Goal: Entertainment & Leisure: Consume media (video, audio)

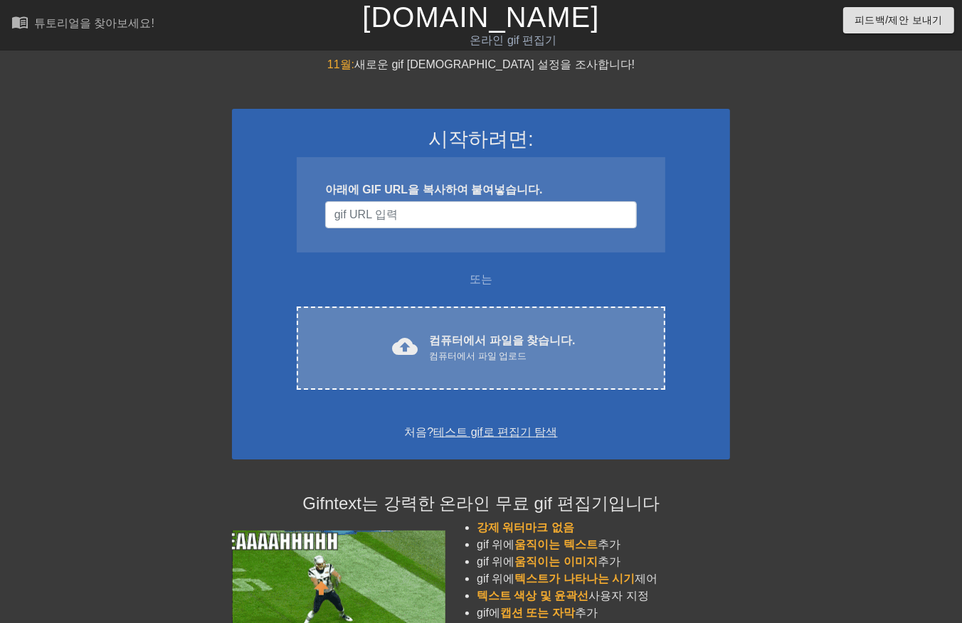
click at [514, 345] on font "컴퓨터에서 파일을 찾습니다." at bounding box center [502, 340] width 146 height 12
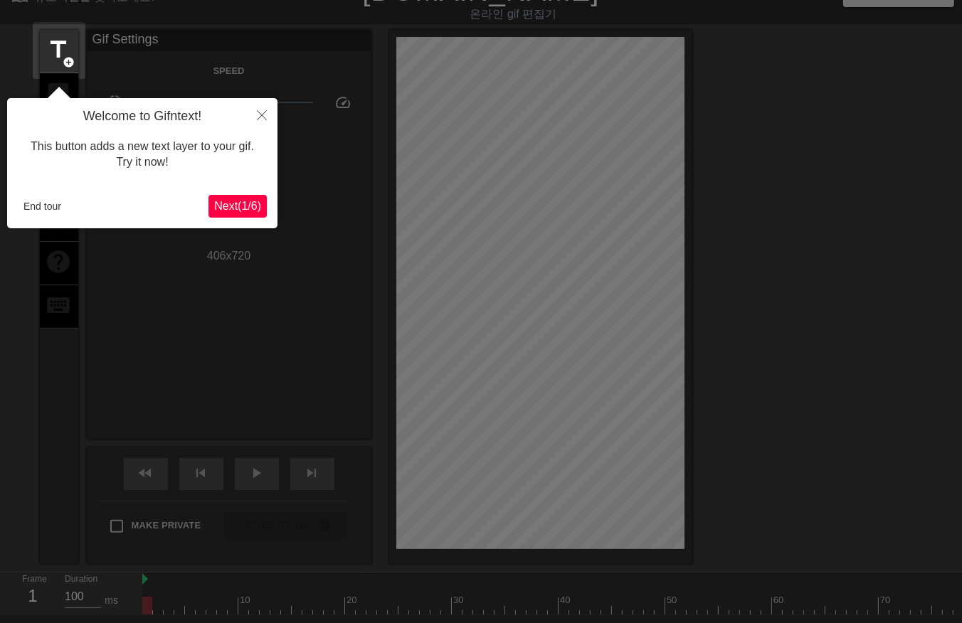
scroll to position [34, 0]
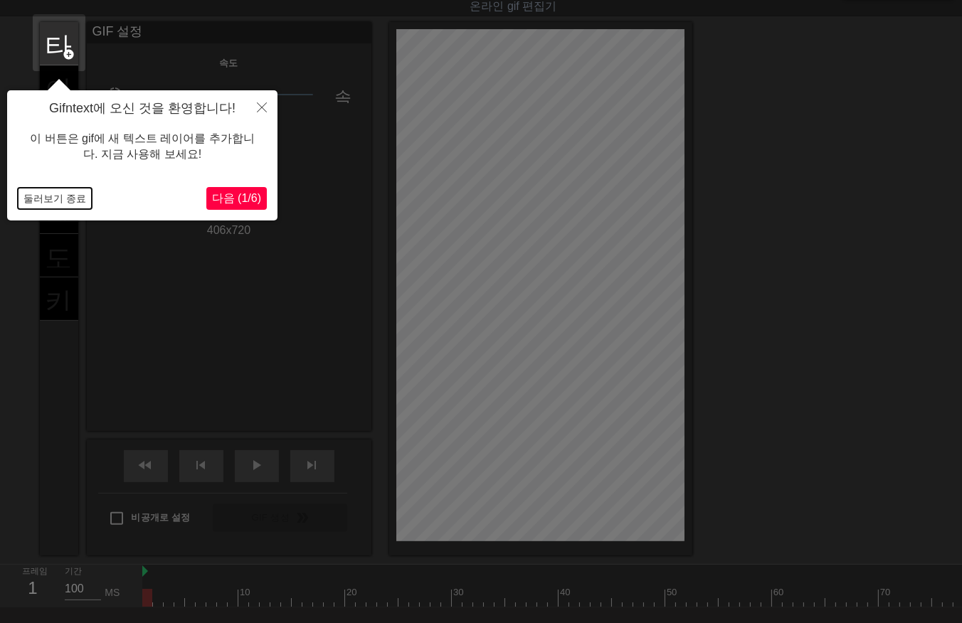
drag, startPoint x: 53, startPoint y: 193, endPoint x: 54, endPoint y: 222, distance: 29.2
click at [51, 196] on button "둘러보기 종료" at bounding box center [55, 198] width 74 height 21
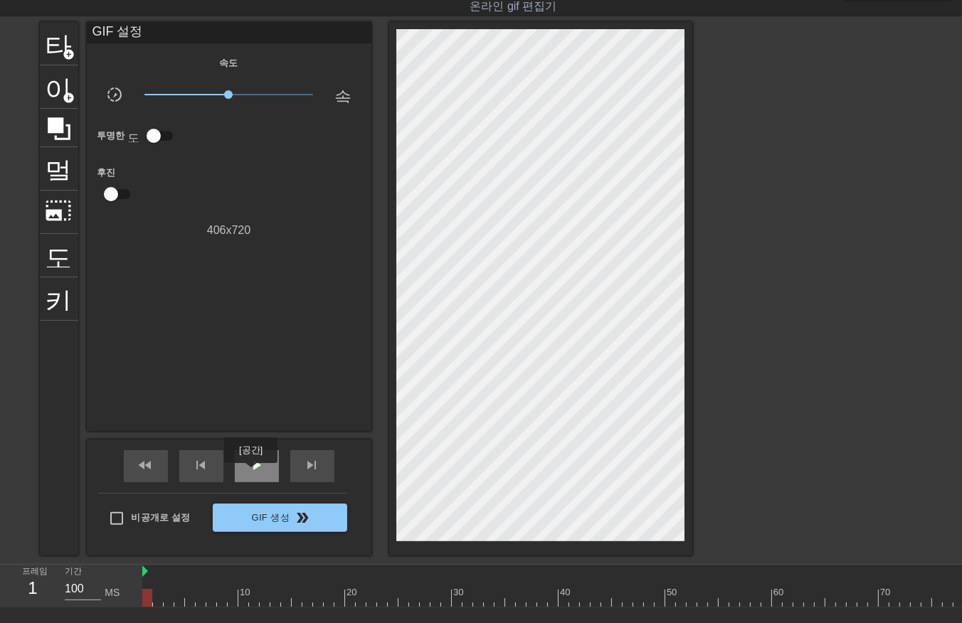
click at [253, 472] on span "play_arrow" at bounding box center [256, 465] width 17 height 17
click at [250, 471] on span "일시 중지" at bounding box center [256, 465] width 17 height 17
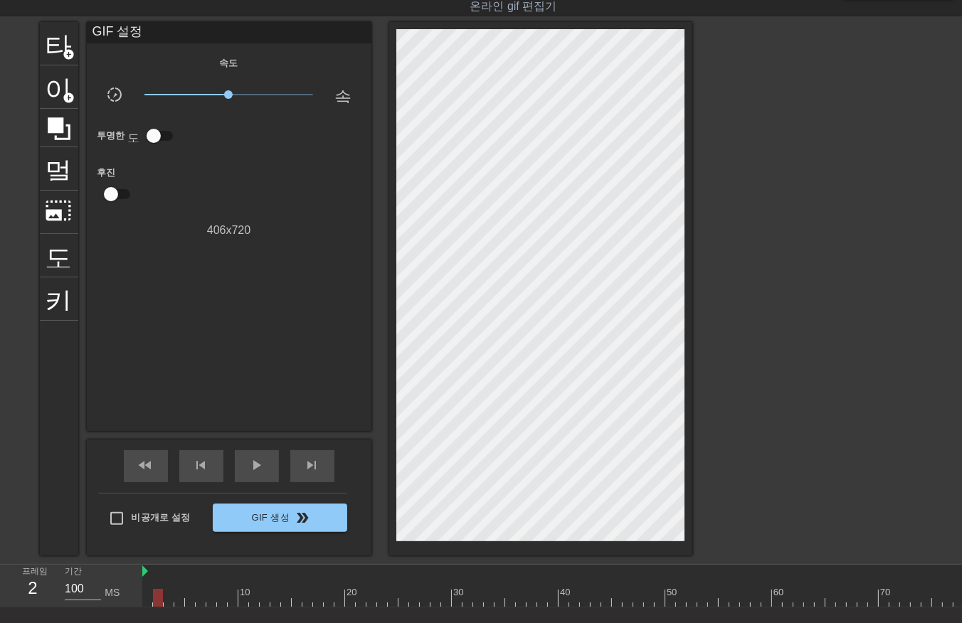
drag, startPoint x: 188, startPoint y: 600, endPoint x: 200, endPoint y: 600, distance: 12.1
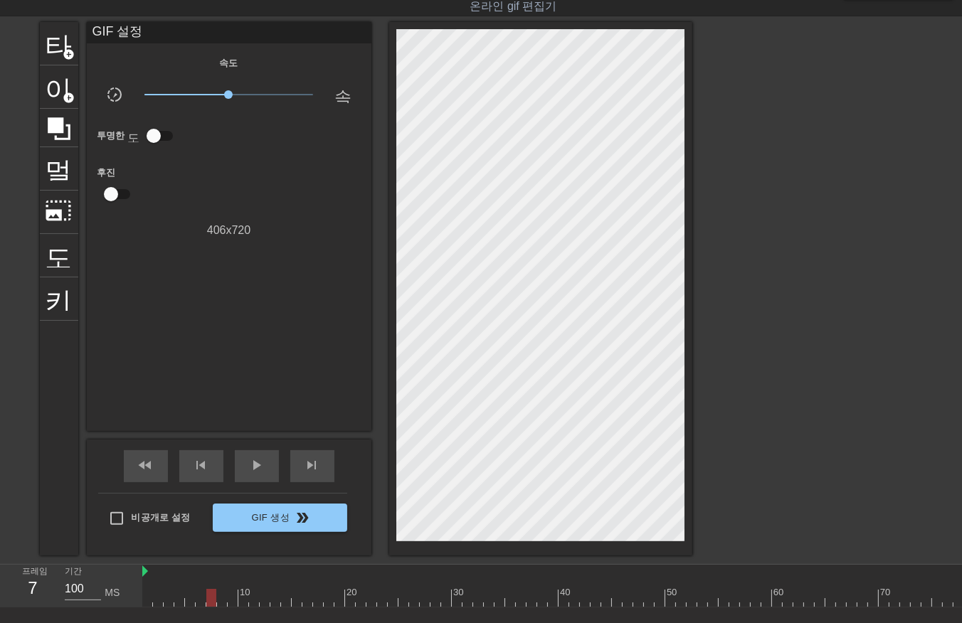
drag, startPoint x: 221, startPoint y: 598, endPoint x: 230, endPoint y: 601, distance: 10.4
drag, startPoint x: 230, startPoint y: 595, endPoint x: 242, endPoint y: 605, distance: 16.1
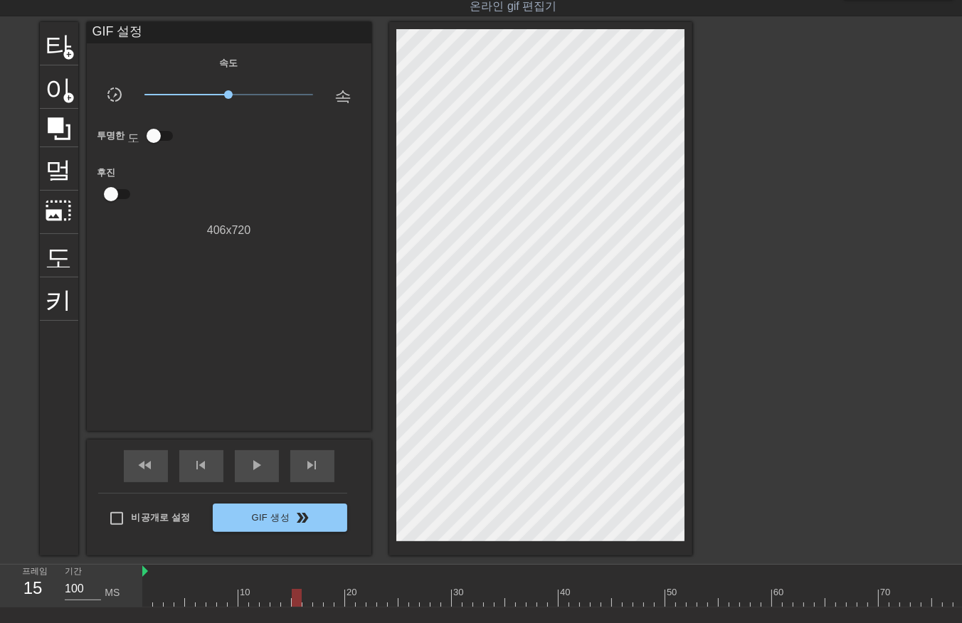
drag, startPoint x: 303, startPoint y: 598, endPoint x: 310, endPoint y: 610, distance: 13.4
drag, startPoint x: 314, startPoint y: 599, endPoint x: 323, endPoint y: 608, distance: 12.6
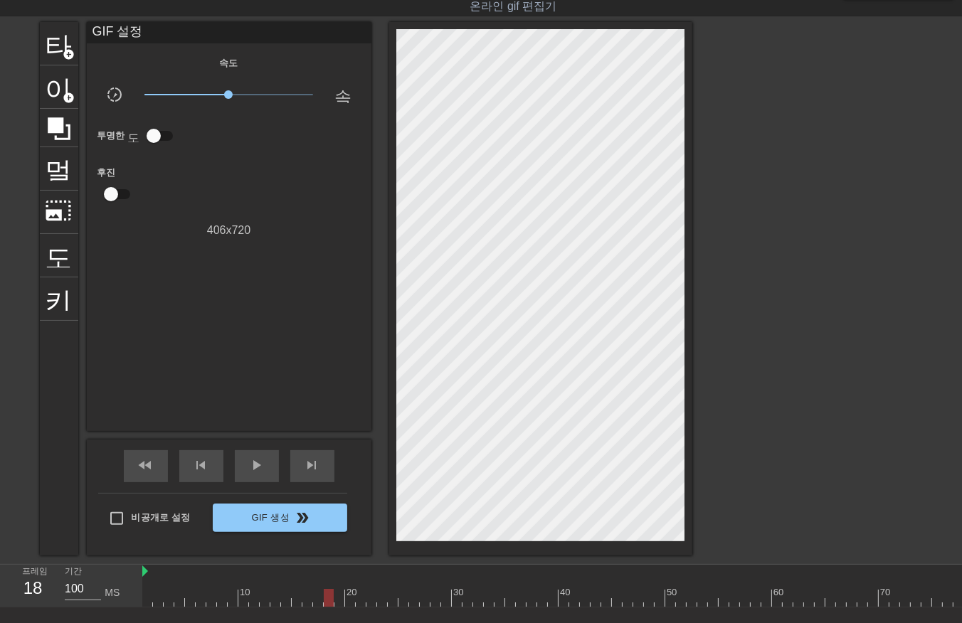
drag, startPoint x: 324, startPoint y: 598, endPoint x: 329, endPoint y: 609, distance: 11.8
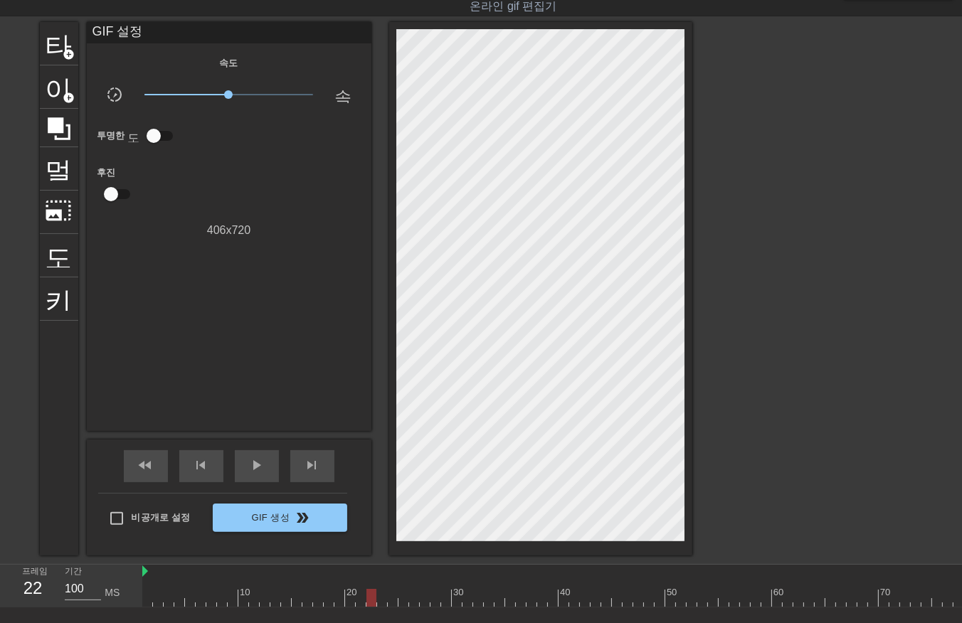
drag, startPoint x: 411, startPoint y: 599, endPoint x: 414, endPoint y: 606, distance: 7.7
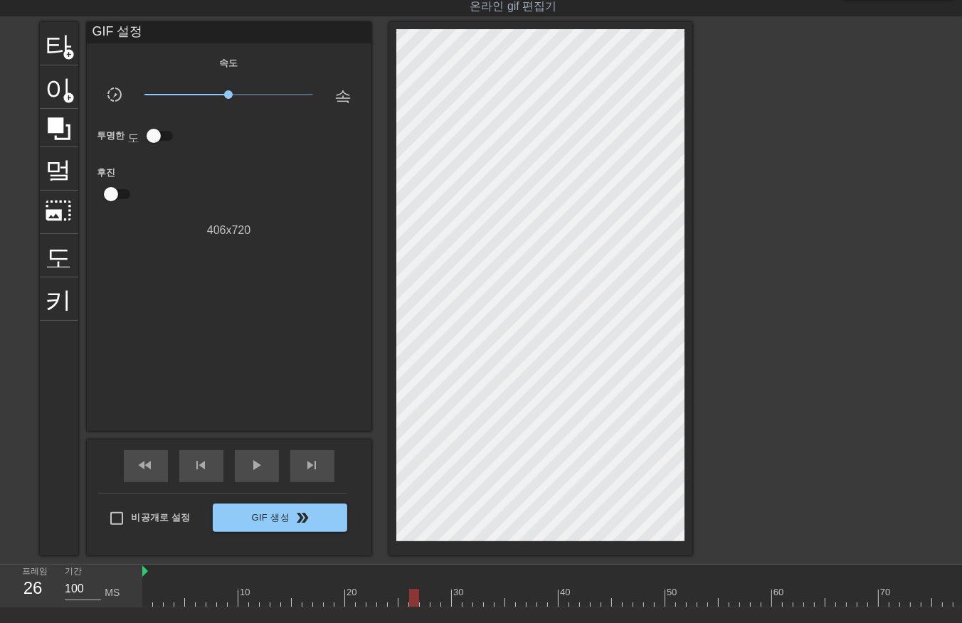
drag, startPoint x: 425, startPoint y: 600, endPoint x: 436, endPoint y: 602, distance: 11.7
drag, startPoint x: 434, startPoint y: 598, endPoint x: 436, endPoint y: 606, distance: 8.1
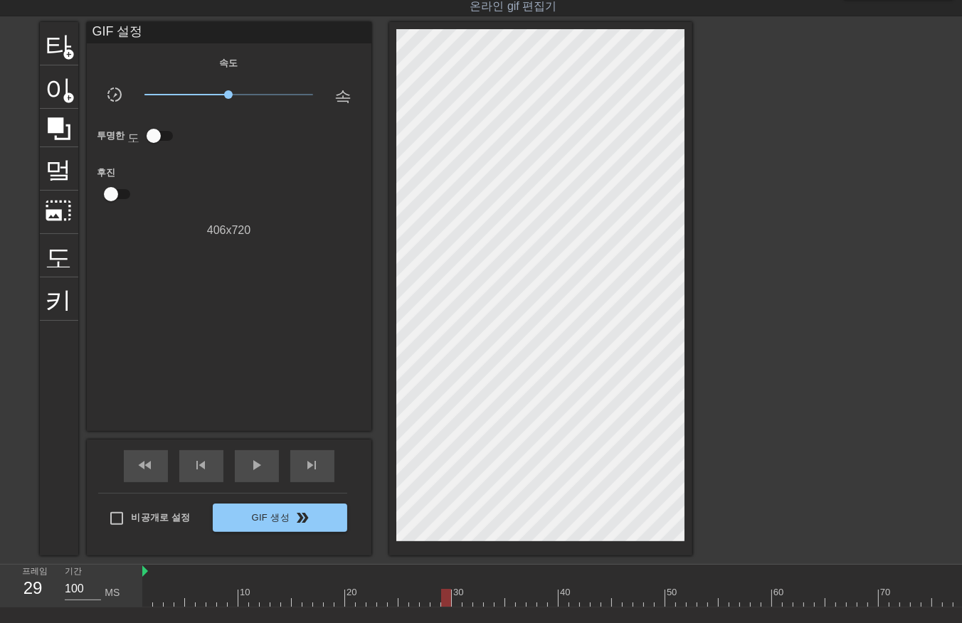
drag, startPoint x: 467, startPoint y: 600, endPoint x: 472, endPoint y: 607, distance: 9.3
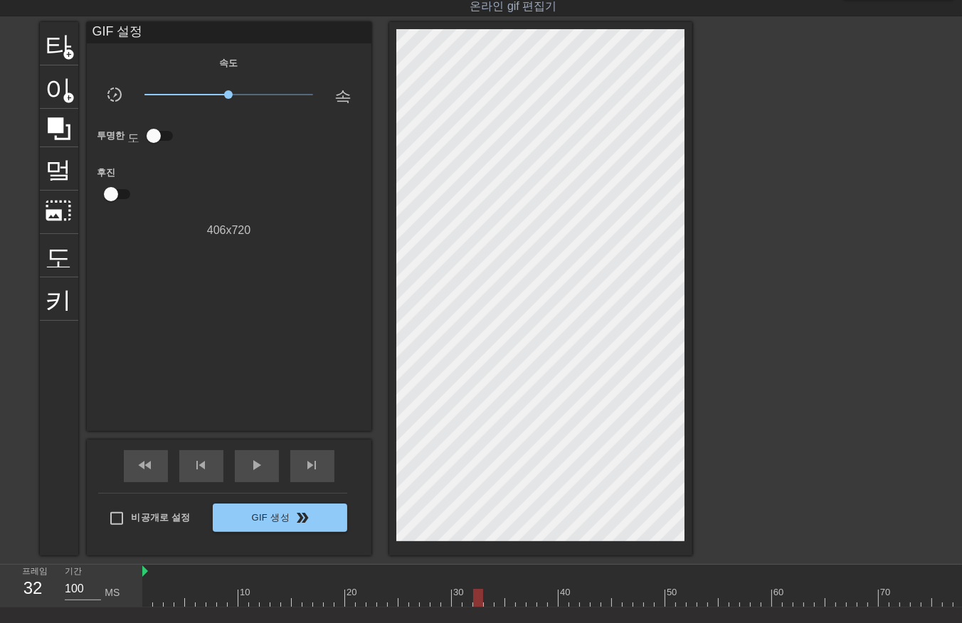
drag, startPoint x: 496, startPoint y: 598, endPoint x: 505, endPoint y: 614, distance: 18.2
drag, startPoint x: 506, startPoint y: 596, endPoint x: 520, endPoint y: 610, distance: 19.6
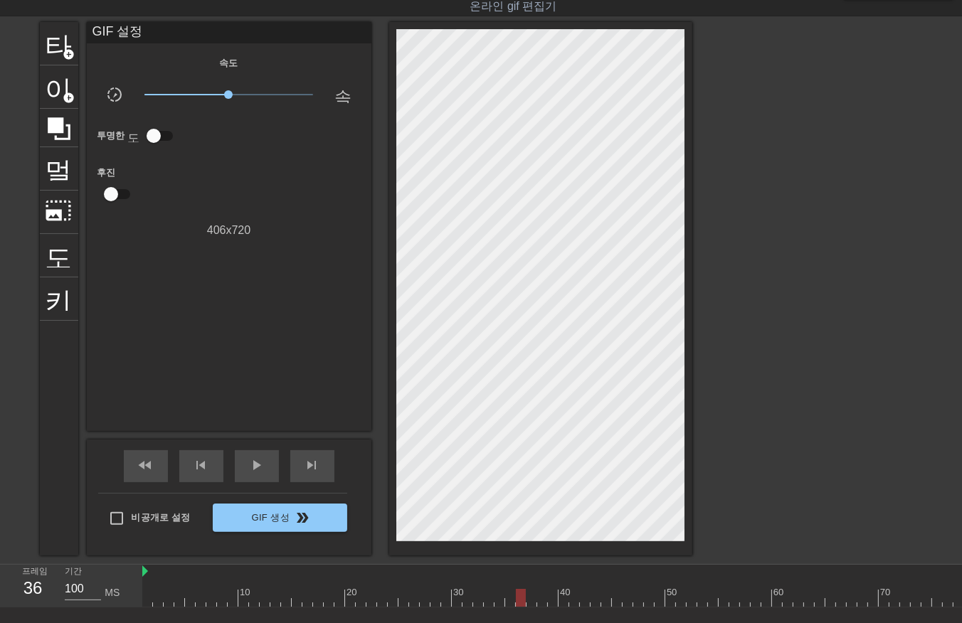
drag, startPoint x: 519, startPoint y: 595, endPoint x: 524, endPoint y: 608, distance: 13.7
drag, startPoint x: 527, startPoint y: 598, endPoint x: 534, endPoint y: 607, distance: 11.7
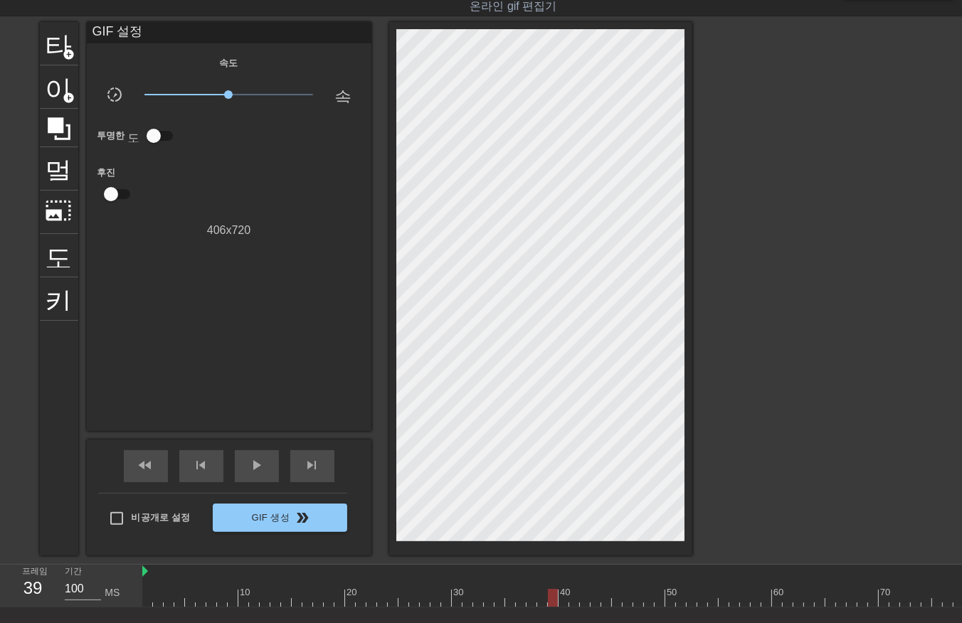
drag, startPoint x: 551, startPoint y: 593, endPoint x: 551, endPoint y: 601, distance: 8.6
drag, startPoint x: 559, startPoint y: 595, endPoint x: 565, endPoint y: 609, distance: 14.7
drag, startPoint x: 571, startPoint y: 596, endPoint x: 575, endPoint y: 605, distance: 9.9
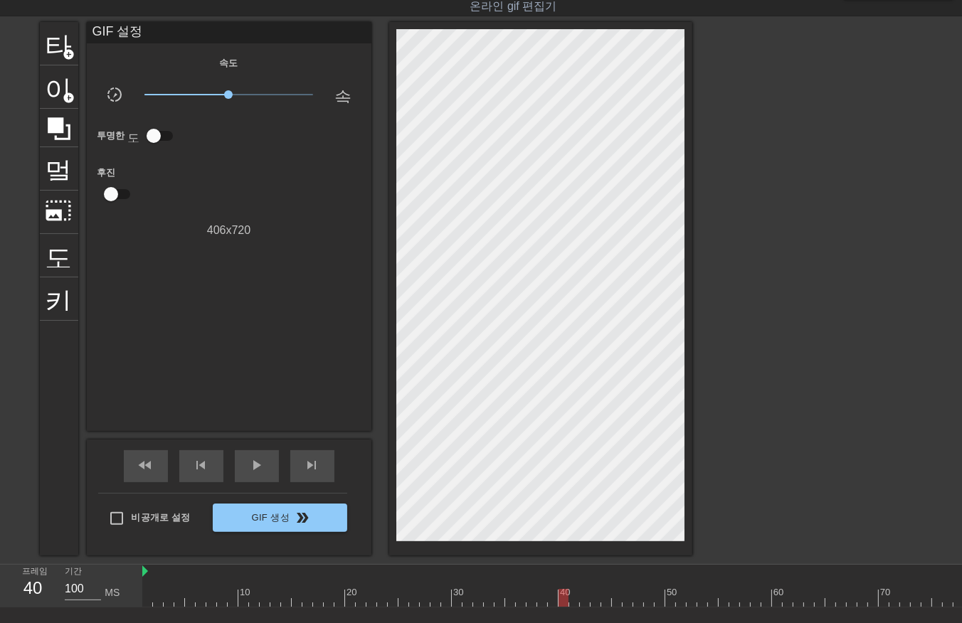
drag, startPoint x: 580, startPoint y: 598, endPoint x: 585, endPoint y: 606, distance: 9.7
drag, startPoint x: 594, startPoint y: 596, endPoint x: 596, endPoint y: 608, distance: 12.3
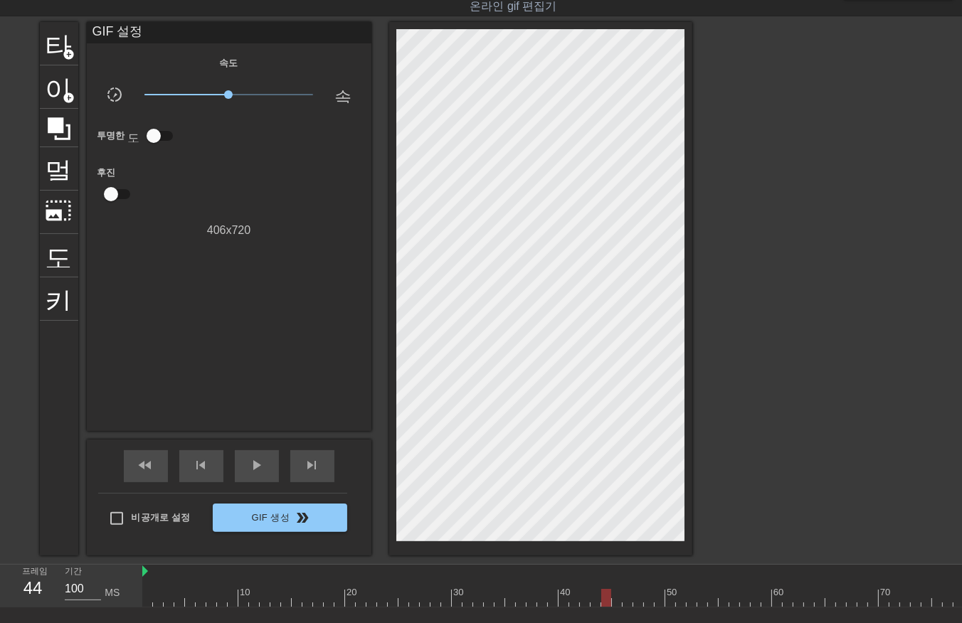
drag, startPoint x: 605, startPoint y: 592, endPoint x: 605, endPoint y: 600, distance: 8.5
drag, startPoint x: 612, startPoint y: 599, endPoint x: 617, endPoint y: 613, distance: 14.9
drag, startPoint x: 623, startPoint y: 597, endPoint x: 623, endPoint y: 610, distance: 12.1
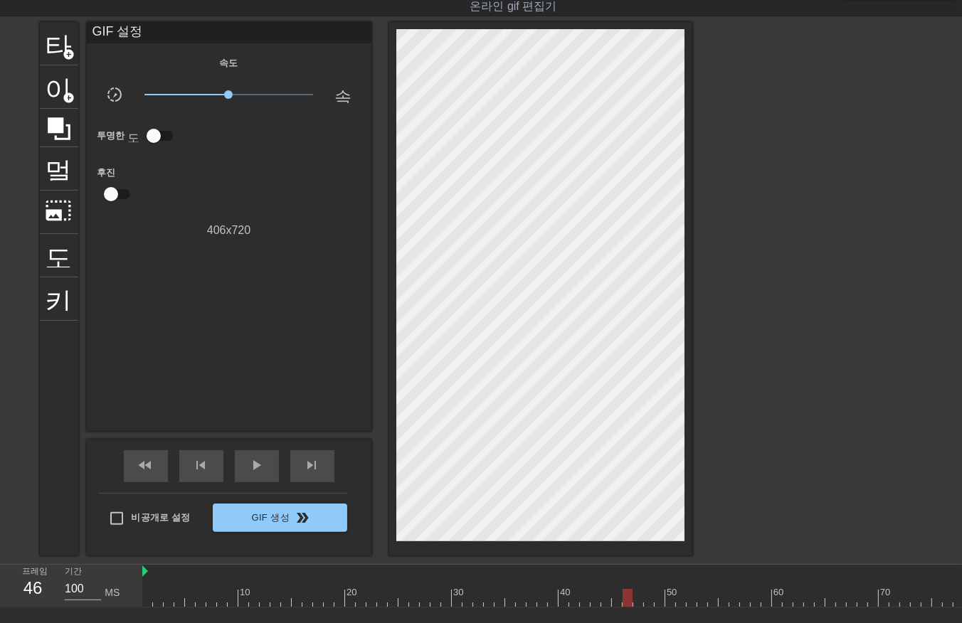
drag, startPoint x: 634, startPoint y: 598, endPoint x: 638, endPoint y: 610, distance: 12.6
drag, startPoint x: 657, startPoint y: 595, endPoint x: 663, endPoint y: 605, distance: 10.9
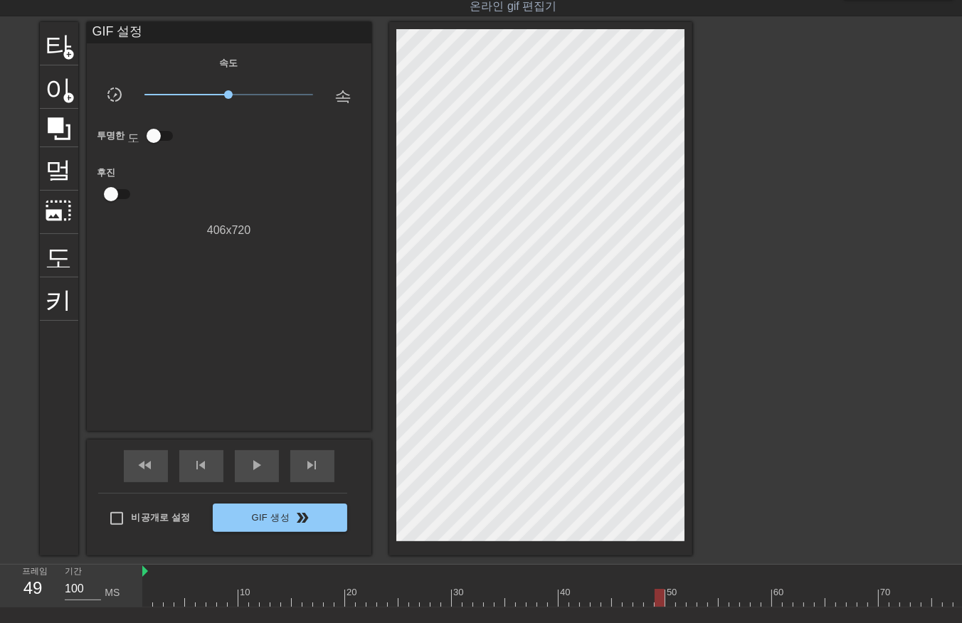
drag, startPoint x: 669, startPoint y: 597, endPoint x: 671, endPoint y: 608, distance: 11.0
click at [669, 607] on div "10 20 30 40 50 60 70 80 90 100 110 120 130 140 150 160" at bounding box center [551, 586] width 819 height 43
drag, startPoint x: 688, startPoint y: 599, endPoint x: 693, endPoint y: 606, distance: 8.7
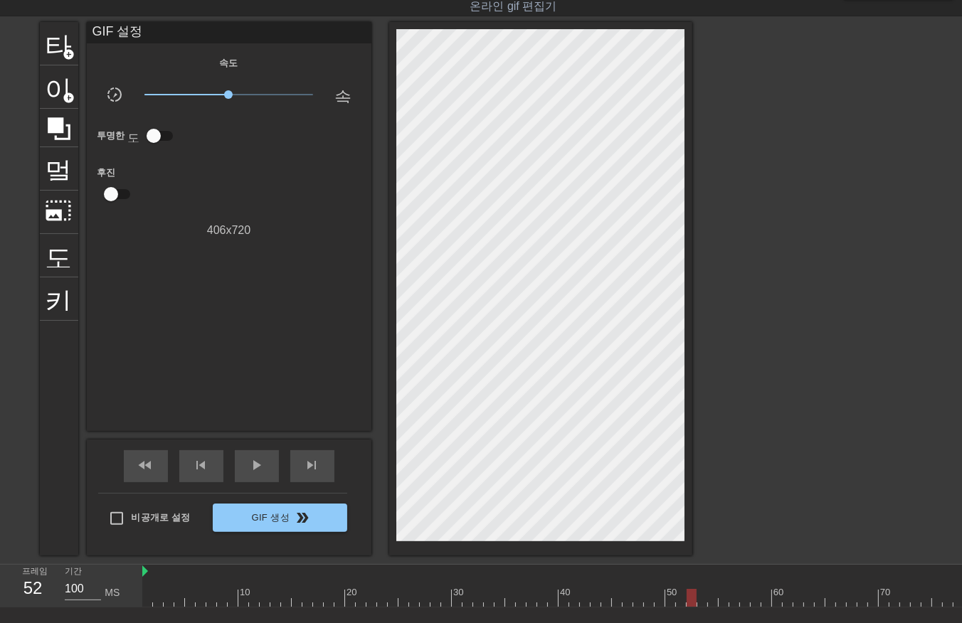
drag, startPoint x: 708, startPoint y: 596, endPoint x: 708, endPoint y: 603, distance: 7.1
drag, startPoint x: 723, startPoint y: 595, endPoint x: 728, endPoint y: 605, distance: 11.8
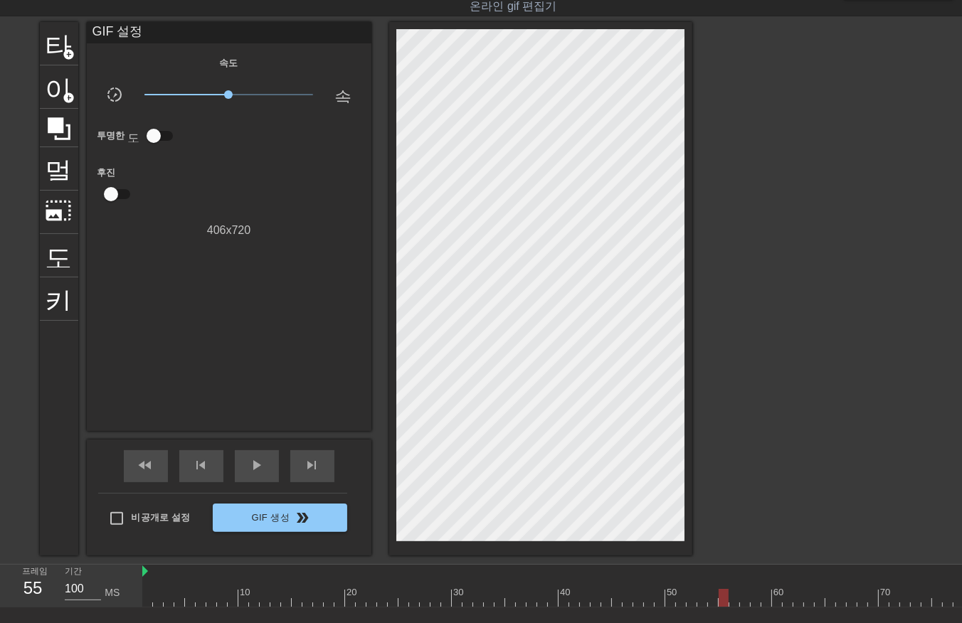
drag, startPoint x: 753, startPoint y: 596, endPoint x: 758, endPoint y: 605, distance: 9.9
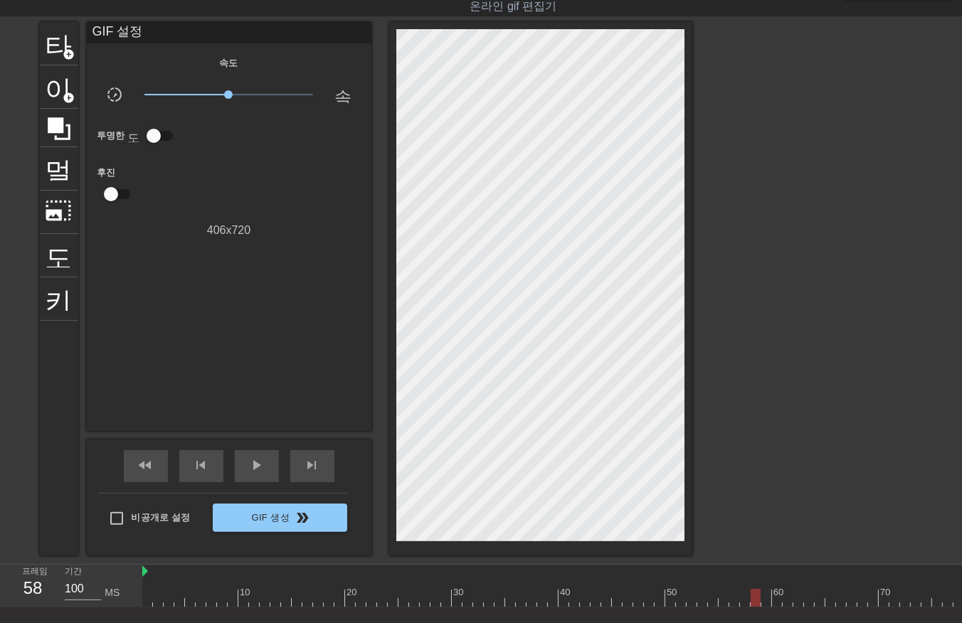
drag, startPoint x: 785, startPoint y: 597, endPoint x: 798, endPoint y: 610, distance: 18.1
drag, startPoint x: 798, startPoint y: 595, endPoint x: 809, endPoint y: 607, distance: 15.6
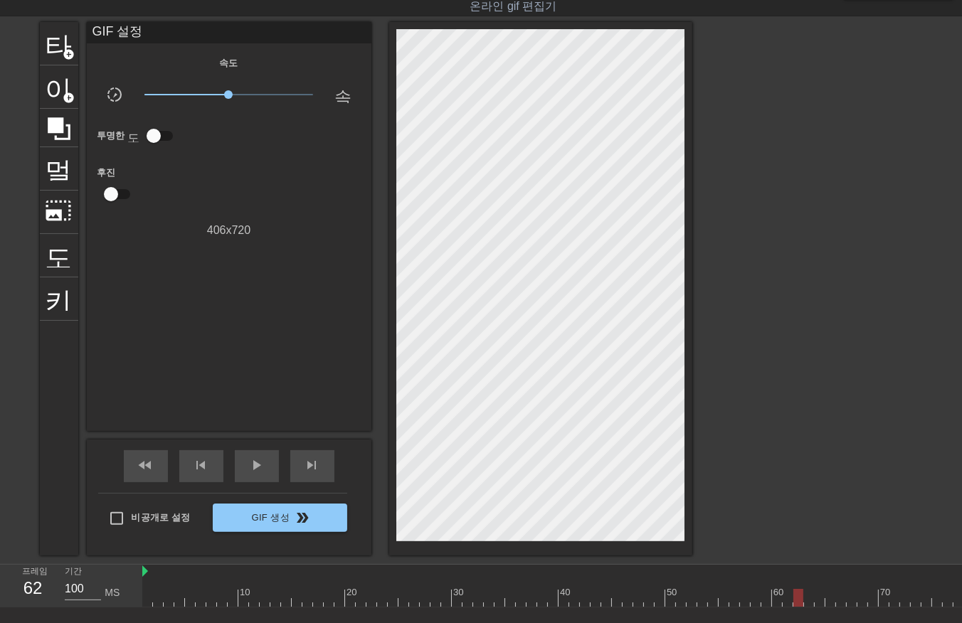
drag, startPoint x: 807, startPoint y: 598, endPoint x: 813, endPoint y: 607, distance: 10.7
drag, startPoint x: 818, startPoint y: 600, endPoint x: 826, endPoint y: 602, distance: 8.3
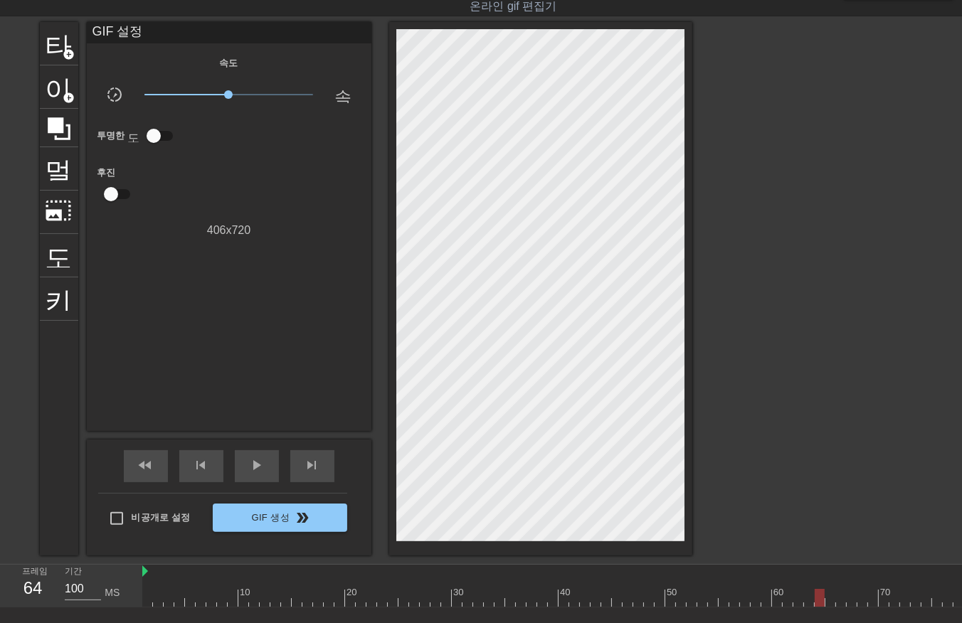
drag, startPoint x: 840, startPoint y: 599, endPoint x: 845, endPoint y: 607, distance: 9.3
drag, startPoint x: 851, startPoint y: 597, endPoint x: 861, endPoint y: 612, distance: 18.4
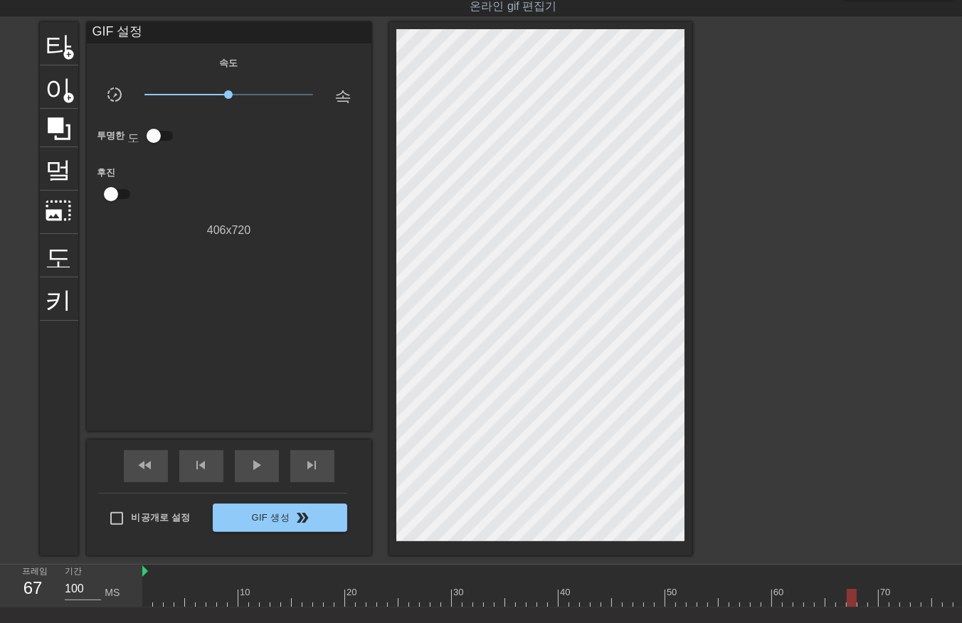
drag, startPoint x: 873, startPoint y: 593, endPoint x: 876, endPoint y: 605, distance: 11.7
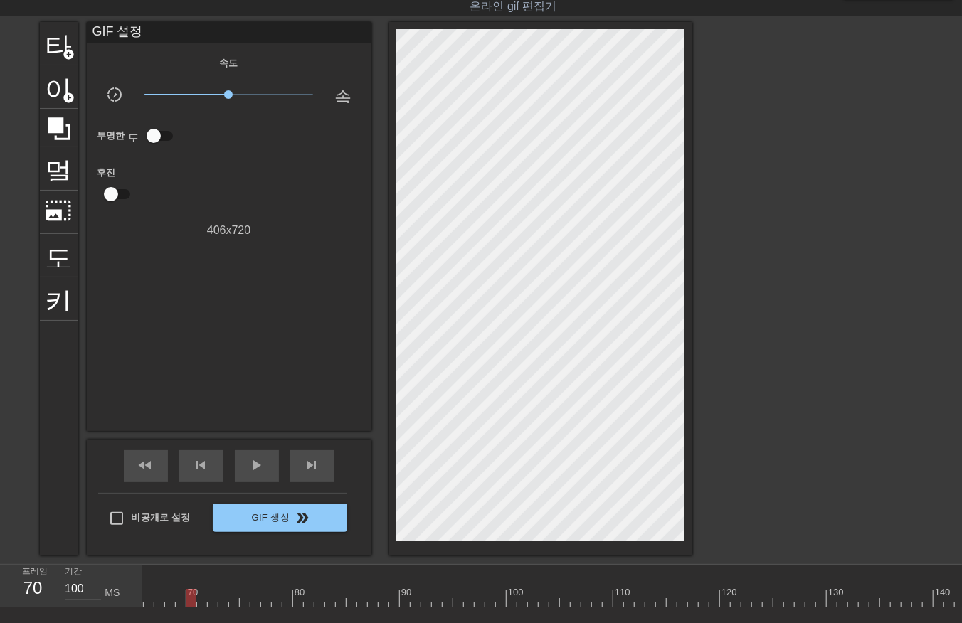
scroll to position [0, 695]
click at [200, 602] on div at bounding box center [716, 598] width 2539 height 18
drag, startPoint x: 207, startPoint y: 598, endPoint x: 218, endPoint y: 607, distance: 14.1
click at [211, 601] on div at bounding box center [716, 598] width 2539 height 18
click at [218, 601] on div at bounding box center [716, 598] width 2539 height 18
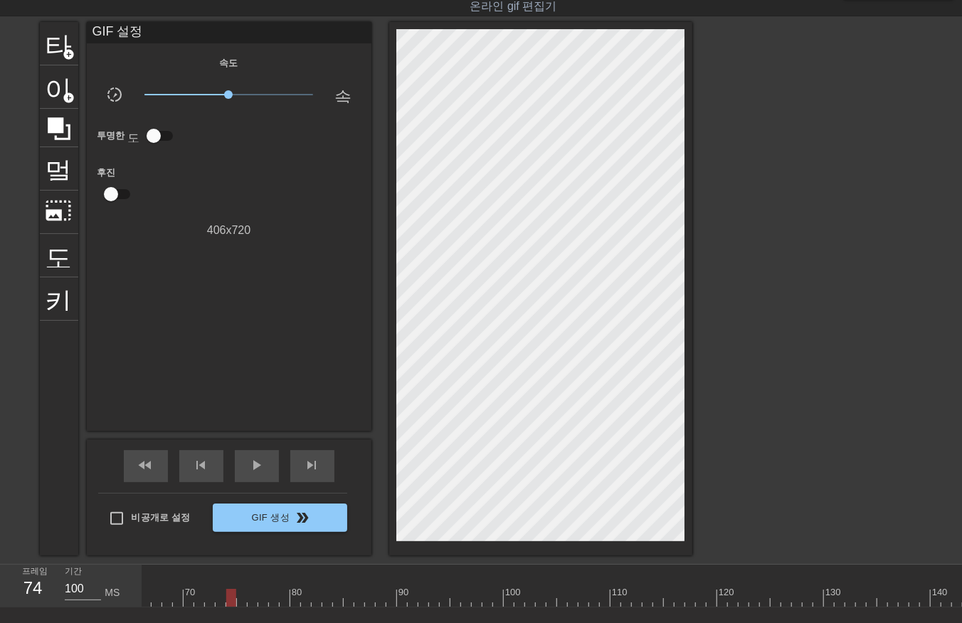
drag, startPoint x: 231, startPoint y: 596, endPoint x: 239, endPoint y: 610, distance: 16.2
click at [232, 603] on div at bounding box center [716, 598] width 2539 height 18
drag, startPoint x: 242, startPoint y: 598, endPoint x: 244, endPoint y: 608, distance: 10.2
click at [242, 603] on div at bounding box center [716, 598] width 2539 height 18
drag, startPoint x: 249, startPoint y: 600, endPoint x: 251, endPoint y: 608, distance: 8.8
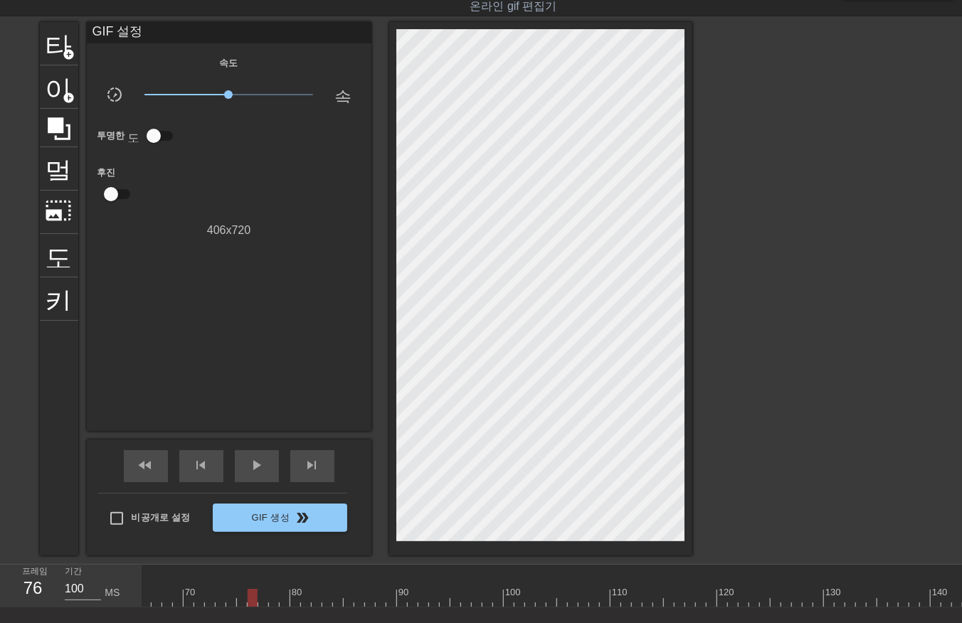
click at [249, 602] on div at bounding box center [716, 598] width 2539 height 18
drag, startPoint x: 260, startPoint y: 597, endPoint x: 265, endPoint y: 609, distance: 12.2
click at [260, 605] on div at bounding box center [716, 598] width 2539 height 18
click at [269, 602] on div at bounding box center [716, 598] width 2539 height 18
drag, startPoint x: 281, startPoint y: 597, endPoint x: 282, endPoint y: 607, distance: 10.1
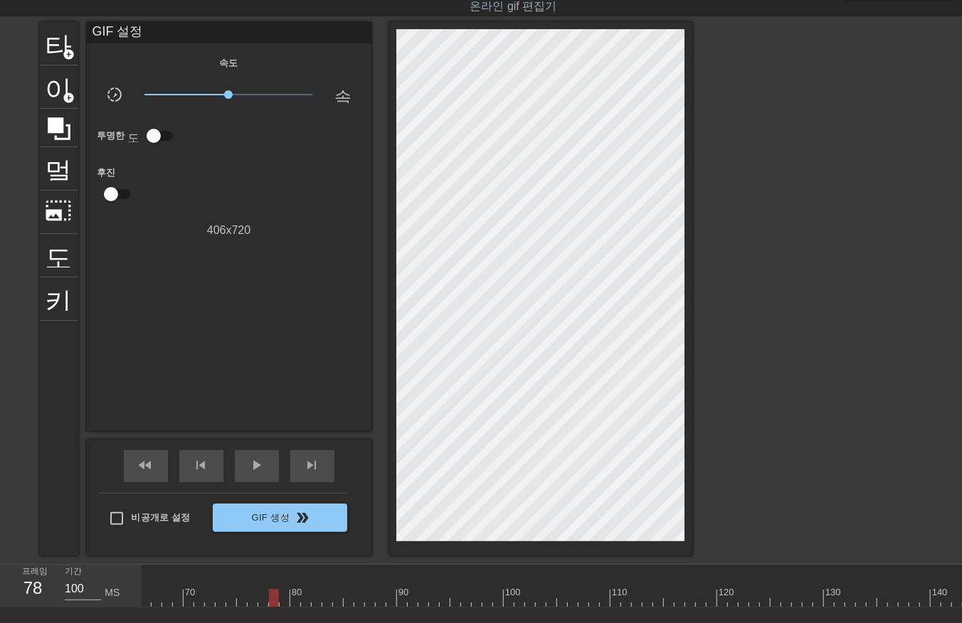
click at [281, 602] on div at bounding box center [716, 598] width 2539 height 18
click at [294, 602] on div at bounding box center [716, 598] width 2539 height 18
drag, startPoint x: 302, startPoint y: 599, endPoint x: 307, endPoint y: 608, distance: 10.5
click at [304, 606] on div "10 20 30 40 50 60 70 80 90 100 110 120 130 140 150 160" at bounding box center [716, 586] width 2539 height 43
click at [312, 602] on div at bounding box center [716, 598] width 2539 height 18
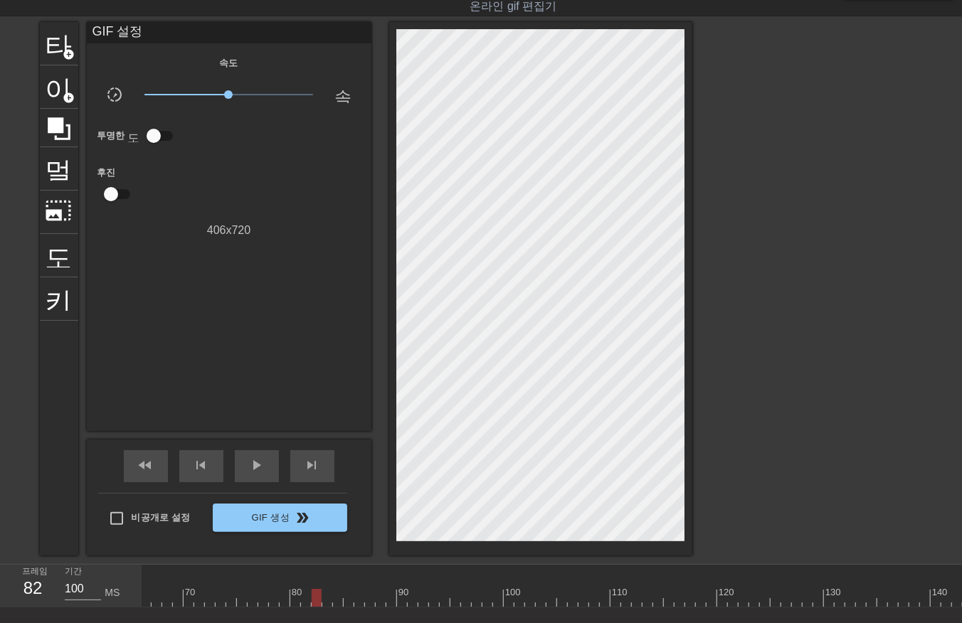
drag, startPoint x: 325, startPoint y: 599, endPoint x: 324, endPoint y: 609, distance: 10.0
click at [324, 607] on div "10 20 30 40 50 60 70 80 90 100 110 120 130 140 150 160" at bounding box center [551, 586] width 819 height 43
drag, startPoint x: 336, startPoint y: 600, endPoint x: 335, endPoint y: 610, distance: 10.7
click at [334, 607] on div "10 20 30 40 50 60 70 80 90 100 110 120 130 140 150 160" at bounding box center [551, 586] width 819 height 43
click at [344, 602] on div at bounding box center [716, 598] width 2539 height 18
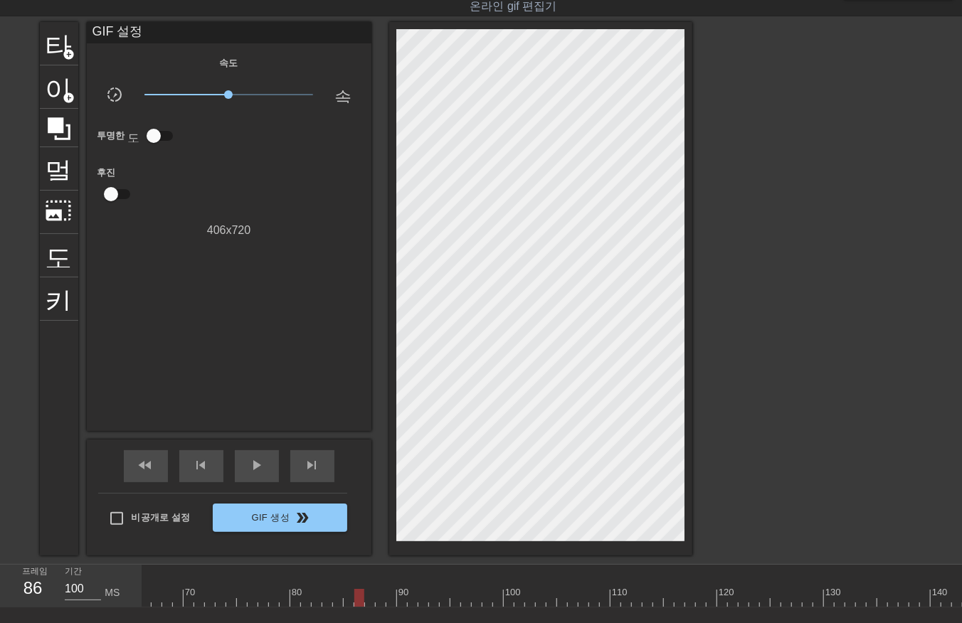
drag, startPoint x: 356, startPoint y: 596, endPoint x: 357, endPoint y: 610, distance: 14.3
click at [356, 602] on div at bounding box center [716, 598] width 2539 height 18
drag, startPoint x: 368, startPoint y: 598, endPoint x: 373, endPoint y: 607, distance: 10.5
click at [373, 606] on div "10 20 30 40 50 60 70 80 90 100 110 120 130 140 150 160" at bounding box center [716, 586] width 2539 height 43
drag, startPoint x: 378, startPoint y: 597, endPoint x: 377, endPoint y: 613, distance: 15.7
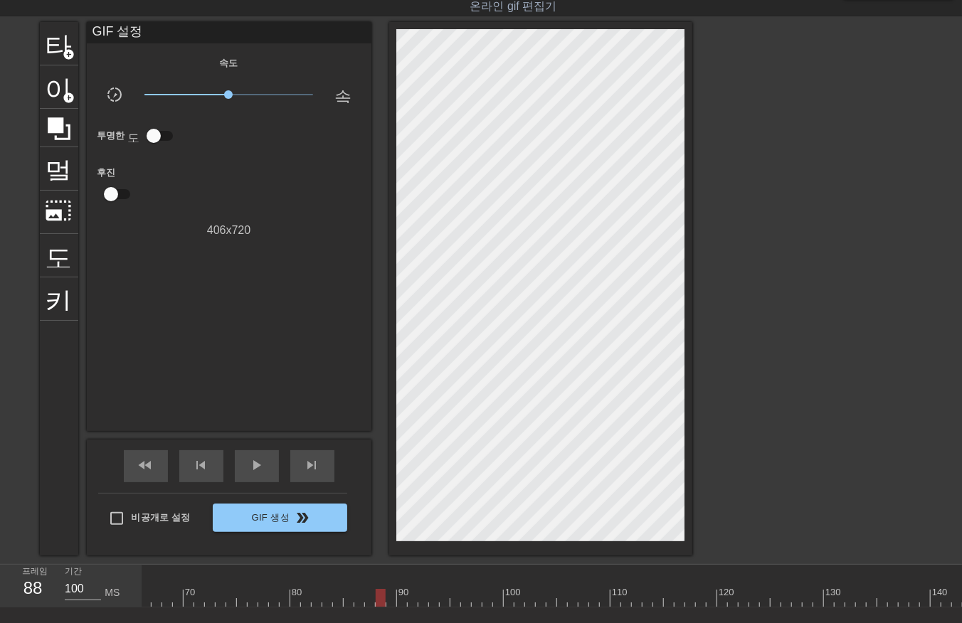
click at [376, 605] on div at bounding box center [716, 598] width 2539 height 18
drag, startPoint x: 388, startPoint y: 596, endPoint x: 384, endPoint y: 607, distance: 11.9
click at [387, 602] on div at bounding box center [716, 598] width 2539 height 18
click at [400, 600] on div at bounding box center [716, 598] width 2539 height 18
drag, startPoint x: 410, startPoint y: 596, endPoint x: 416, endPoint y: 606, distance: 11.5
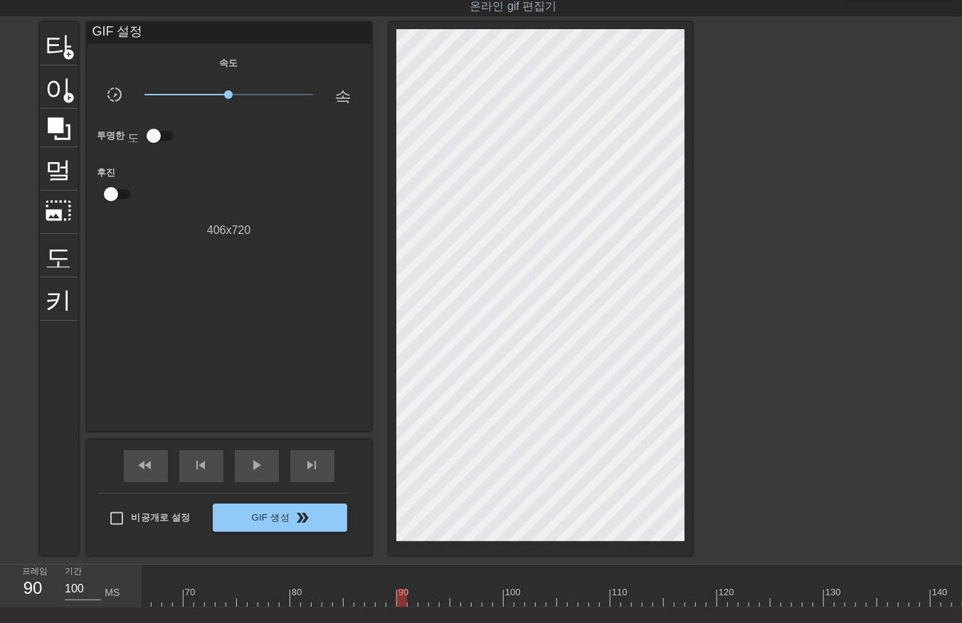
click at [416, 606] on div "10 20 30 40 50 60 70 80 90 100 110 120 130 140 150 160" at bounding box center [716, 586] width 2539 height 43
click at [421, 595] on div at bounding box center [716, 598] width 2539 height 18
click at [429, 597] on div at bounding box center [716, 598] width 2539 height 18
drag, startPoint x: 442, startPoint y: 596, endPoint x: 449, endPoint y: 607, distance: 12.8
click at [448, 606] on div "10 20 30 40 50 60 70 80 90 100 110 120 130 140 150 160" at bounding box center [716, 586] width 2539 height 43
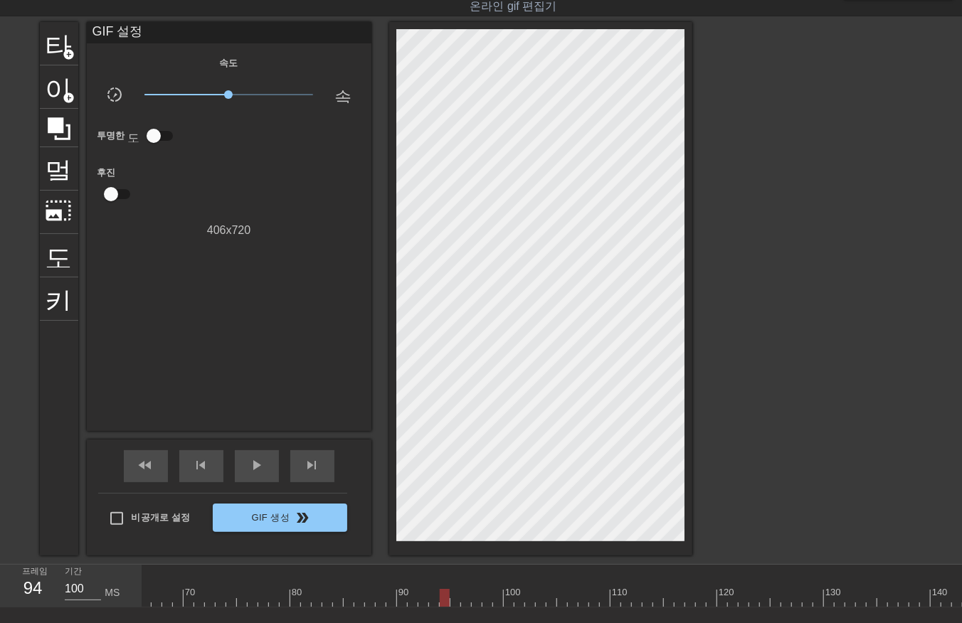
drag, startPoint x: 453, startPoint y: 596, endPoint x: 450, endPoint y: 610, distance: 14.0
click at [452, 605] on div at bounding box center [716, 598] width 2539 height 18
drag, startPoint x: 464, startPoint y: 594, endPoint x: 463, endPoint y: 606, distance: 12.1
click at [463, 602] on div at bounding box center [716, 598] width 2539 height 18
drag, startPoint x: 472, startPoint y: 595, endPoint x: 477, endPoint y: 605, distance: 10.2
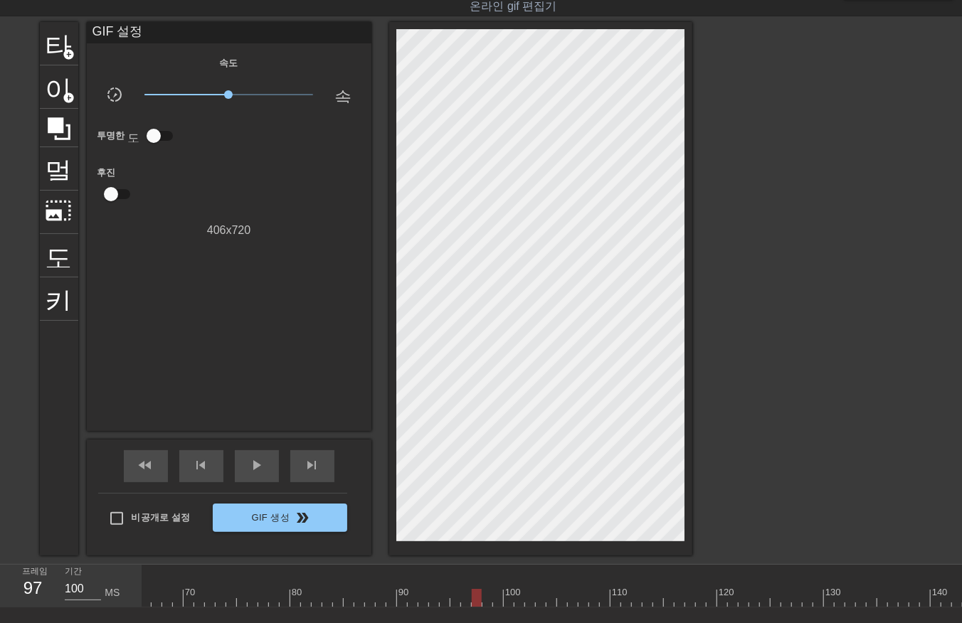
click at [472, 600] on div at bounding box center [716, 598] width 2539 height 18
drag, startPoint x: 484, startPoint y: 595, endPoint x: 488, endPoint y: 610, distance: 16.2
click at [487, 602] on div at bounding box center [716, 598] width 2539 height 18
drag, startPoint x: 496, startPoint y: 599, endPoint x: 501, endPoint y: 612, distance: 13.7
click at [500, 606] on div "10 20 30 40 50 60 70 80 90 100 110 120 130 140 150 160" at bounding box center [716, 586] width 2539 height 43
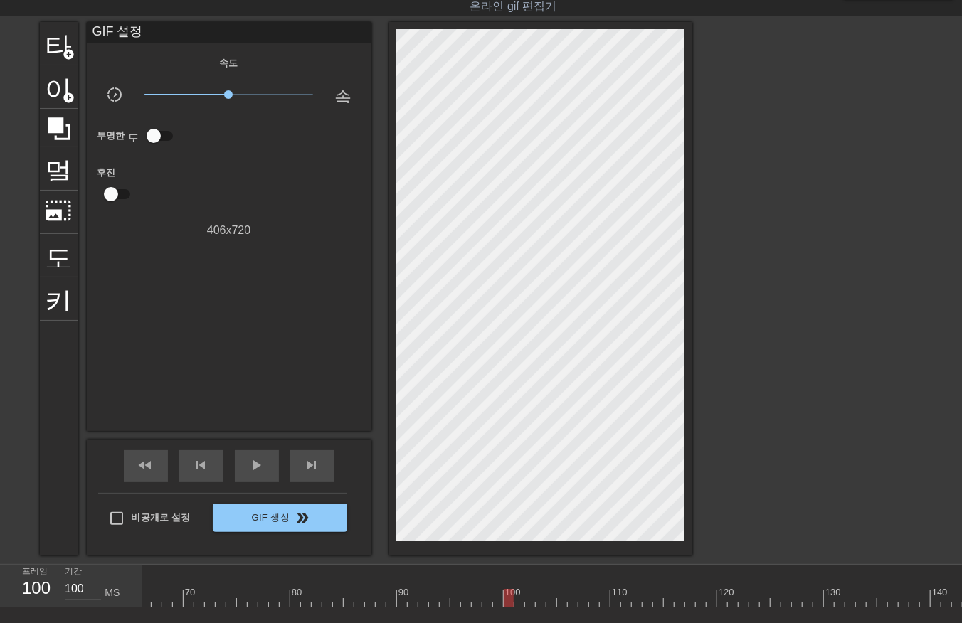
drag, startPoint x: 509, startPoint y: 595, endPoint x: 507, endPoint y: 605, distance: 9.4
click at [508, 602] on div at bounding box center [716, 598] width 2539 height 18
click at [513, 599] on div at bounding box center [716, 598] width 2539 height 18
drag, startPoint x: 527, startPoint y: 595, endPoint x: 533, endPoint y: 602, distance: 9.1
click at [527, 597] on div at bounding box center [716, 598] width 2539 height 18
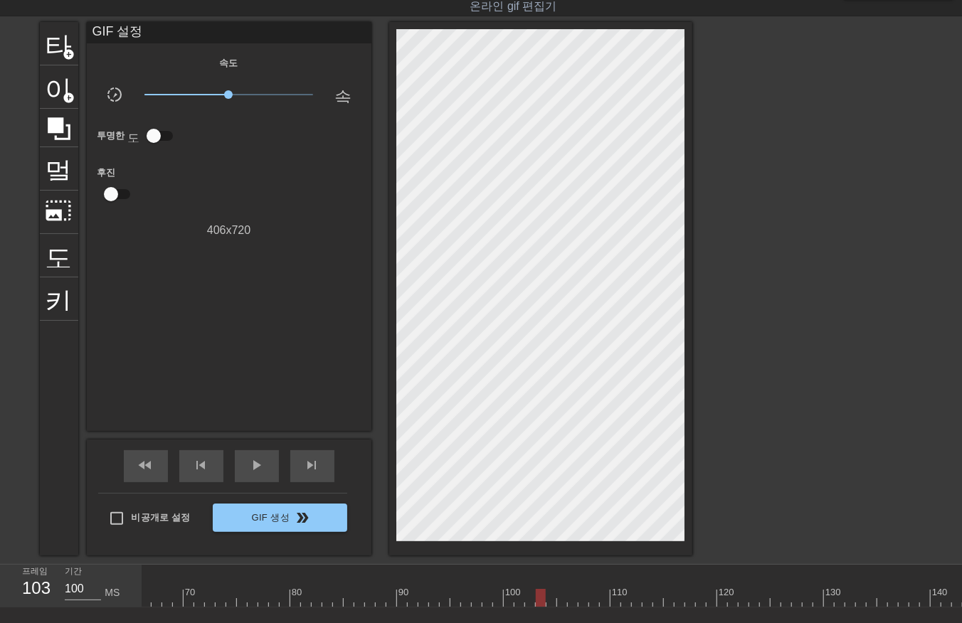
drag, startPoint x: 539, startPoint y: 597, endPoint x: 538, endPoint y: 605, distance: 7.9
click at [538, 602] on div at bounding box center [716, 598] width 2539 height 18
drag, startPoint x: 548, startPoint y: 597, endPoint x: 553, endPoint y: 613, distance: 16.2
click at [548, 607] on div "10 20 30 40 50 60 70 80 90 100 110 120 130 140 150 160" at bounding box center [551, 586] width 819 height 43
drag, startPoint x: 556, startPoint y: 596, endPoint x: 563, endPoint y: 610, distance: 15.3
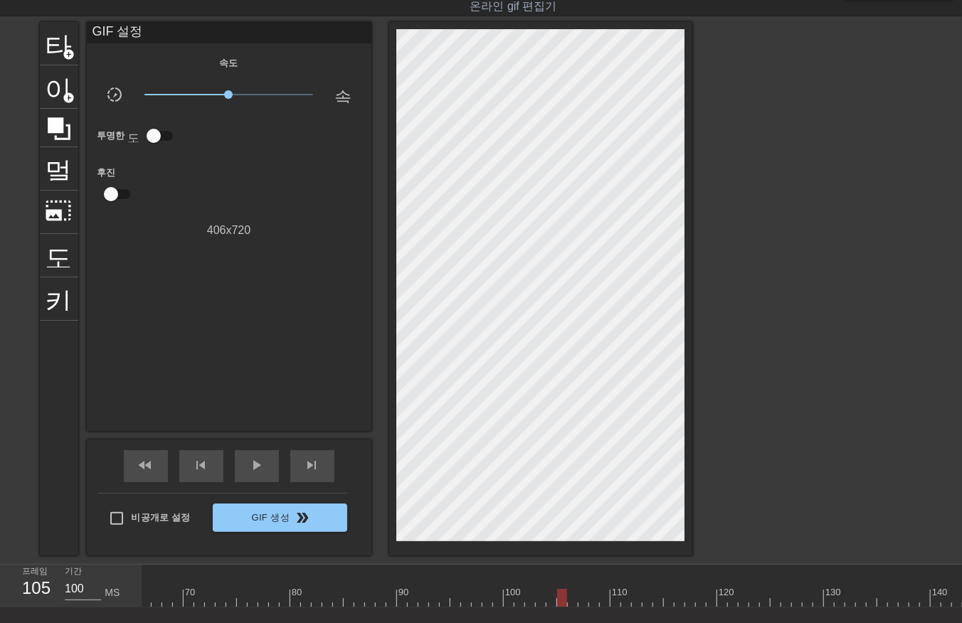
click at [558, 605] on div at bounding box center [716, 598] width 2539 height 18
drag, startPoint x: 569, startPoint y: 599, endPoint x: 574, endPoint y: 612, distance: 14.4
click at [568, 606] on div "10 20 30 40 50 60 70 80 90 100 110 120 130 140 150 160" at bounding box center [716, 586] width 2539 height 43
drag, startPoint x: 583, startPoint y: 597, endPoint x: 582, endPoint y: 606, distance: 8.7
click at [581, 605] on div at bounding box center [716, 598] width 2539 height 18
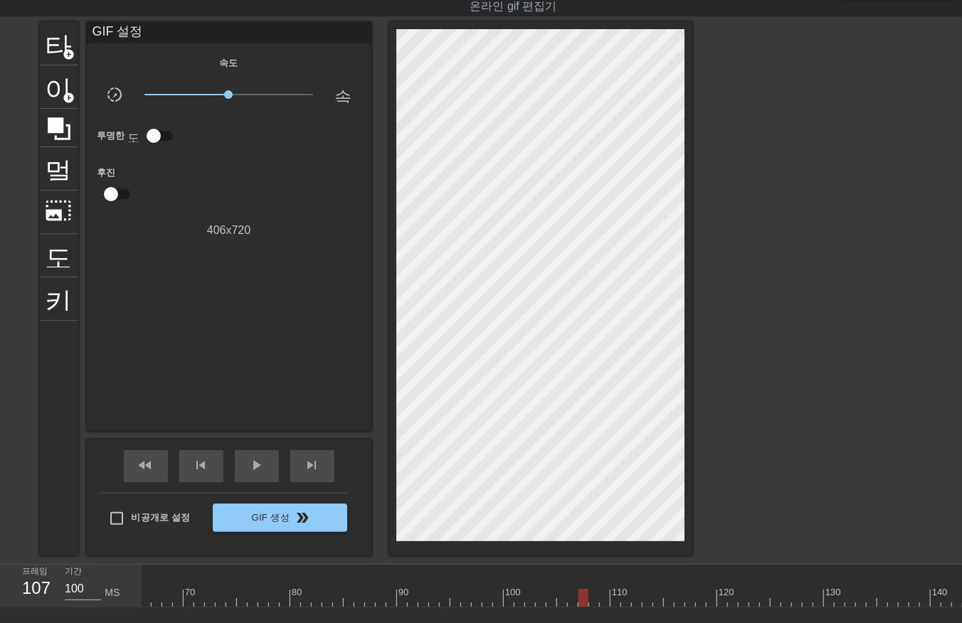
drag, startPoint x: 588, startPoint y: 595, endPoint x: 589, endPoint y: 605, distance: 10.7
click at [588, 605] on div at bounding box center [716, 598] width 2539 height 18
click at [590, 597] on div at bounding box center [716, 598] width 2539 height 18
click at [601, 595] on div at bounding box center [716, 598] width 2539 height 18
drag, startPoint x: 612, startPoint y: 600, endPoint x: 613, endPoint y: 608, distance: 7.9
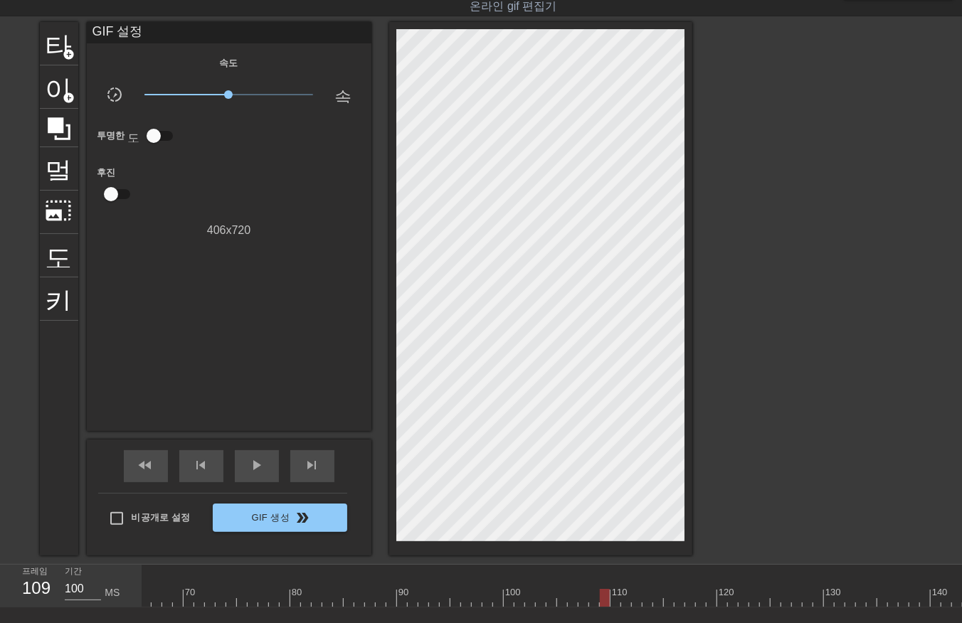
click at [612, 605] on div at bounding box center [716, 598] width 2539 height 18
drag, startPoint x: 623, startPoint y: 595, endPoint x: 635, endPoint y: 607, distance: 17.1
click at [624, 601] on div at bounding box center [716, 598] width 2539 height 18
click at [633, 601] on div at bounding box center [716, 598] width 2539 height 18
drag, startPoint x: 646, startPoint y: 596, endPoint x: 644, endPoint y: 607, distance: 10.8
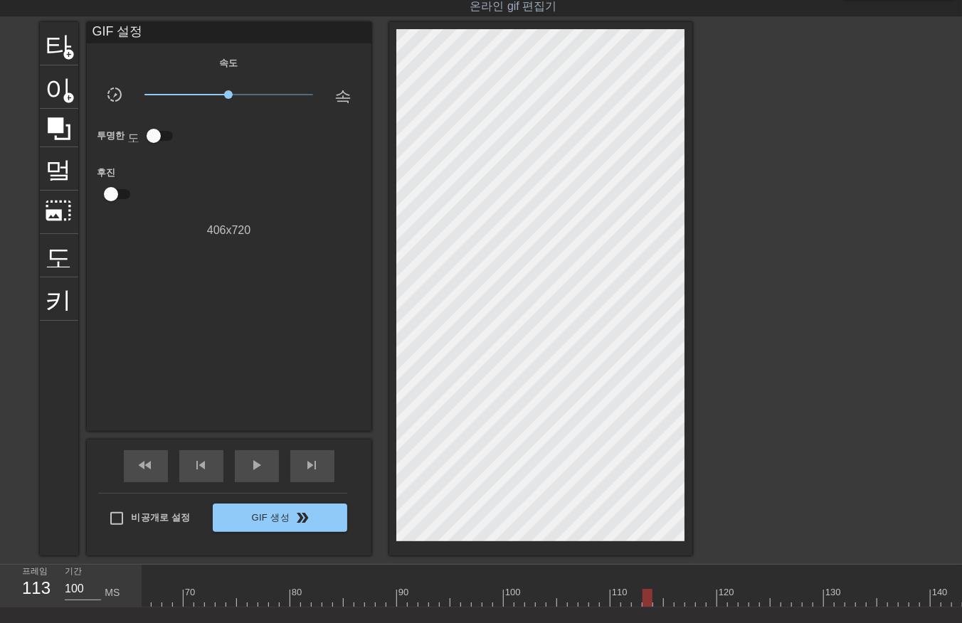
click at [644, 606] on div "10 20 30 40 50 60 70 80 90 100 110 120 130 140 150 160" at bounding box center [716, 586] width 2539 height 43
click at [654, 600] on div at bounding box center [716, 598] width 2539 height 18
drag, startPoint x: 666, startPoint y: 596, endPoint x: 670, endPoint y: 607, distance: 11.9
click at [669, 606] on div "10 20 30 40 50 60 70 80 90 100 110 120 130 140 150 160" at bounding box center [716, 586] width 2539 height 43
click at [678, 603] on div at bounding box center [716, 598] width 2539 height 18
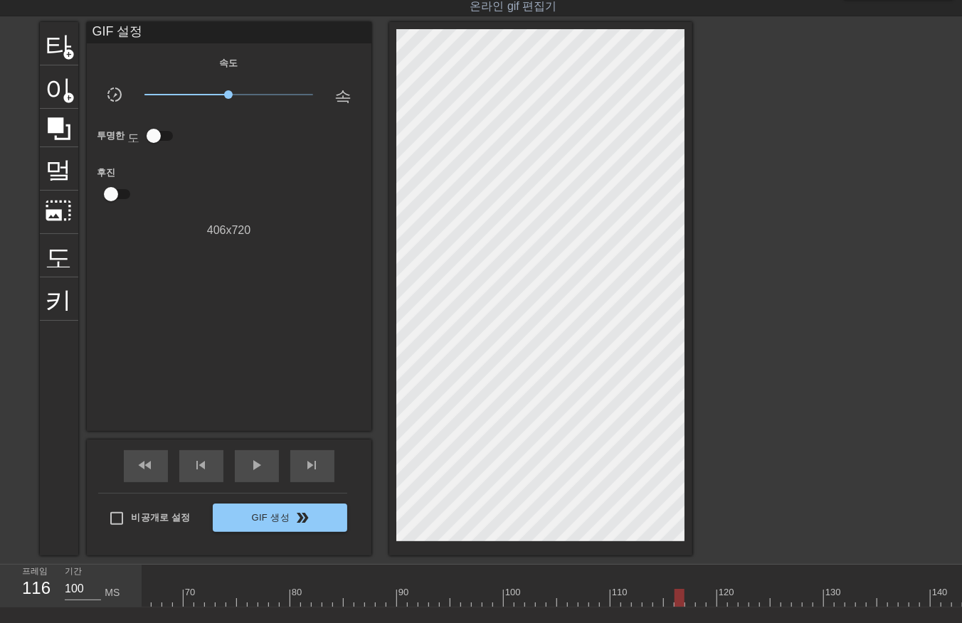
click at [689, 606] on div "10 20 30 40 50 60 70 80 90 100 110 120 130 140 150 160" at bounding box center [716, 586] width 2539 height 43
click at [697, 602] on div at bounding box center [716, 598] width 2539 height 18
click at [709, 600] on div at bounding box center [716, 598] width 2539 height 18
drag, startPoint x: 723, startPoint y: 596, endPoint x: 728, endPoint y: 612, distance: 16.2
click at [726, 607] on div "10 20 30 40 50 60 70 80 90 100 110 120 130 140 150 160" at bounding box center [551, 586] width 819 height 43
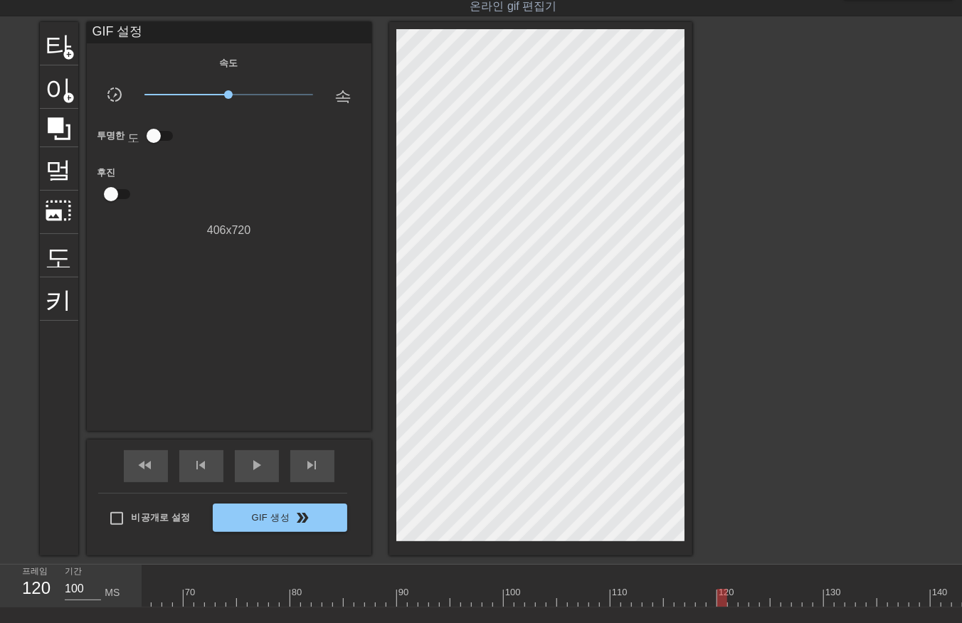
drag, startPoint x: 733, startPoint y: 599, endPoint x: 733, endPoint y: 608, distance: 9.3
click at [733, 607] on div "10 20 30 40 50 60 70 80 90 100 110 120 130 140 150 160" at bounding box center [551, 586] width 819 height 43
drag, startPoint x: 741, startPoint y: 602, endPoint x: 749, endPoint y: 612, distance: 13.2
click at [743, 607] on div "10 20 30 40 50 60 70 80 90 100 110 120 130 140 150 160" at bounding box center [551, 586] width 819 height 43
click at [745, 603] on div at bounding box center [716, 598] width 2539 height 18
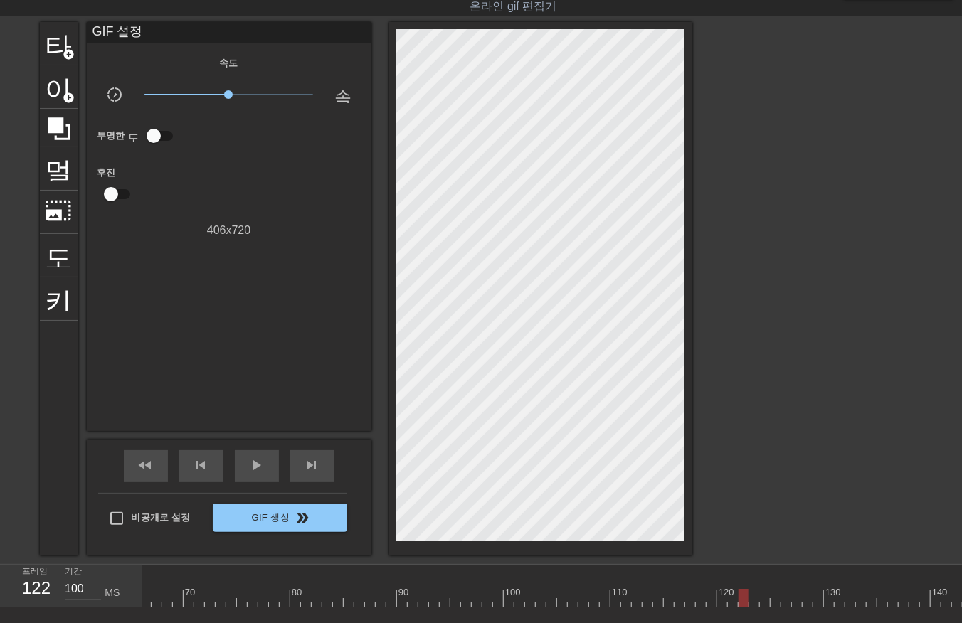
click at [749, 601] on div at bounding box center [716, 598] width 2539 height 18
drag, startPoint x: 760, startPoint y: 597, endPoint x: 768, endPoint y: 609, distance: 14.2
click at [764, 602] on div at bounding box center [716, 598] width 2539 height 18
drag, startPoint x: 770, startPoint y: 594, endPoint x: 778, endPoint y: 610, distance: 17.5
click at [774, 606] on div "10 20 30 40 50 60 70 80 90 100 110 120 130 140 150 160" at bounding box center [716, 586] width 2539 height 43
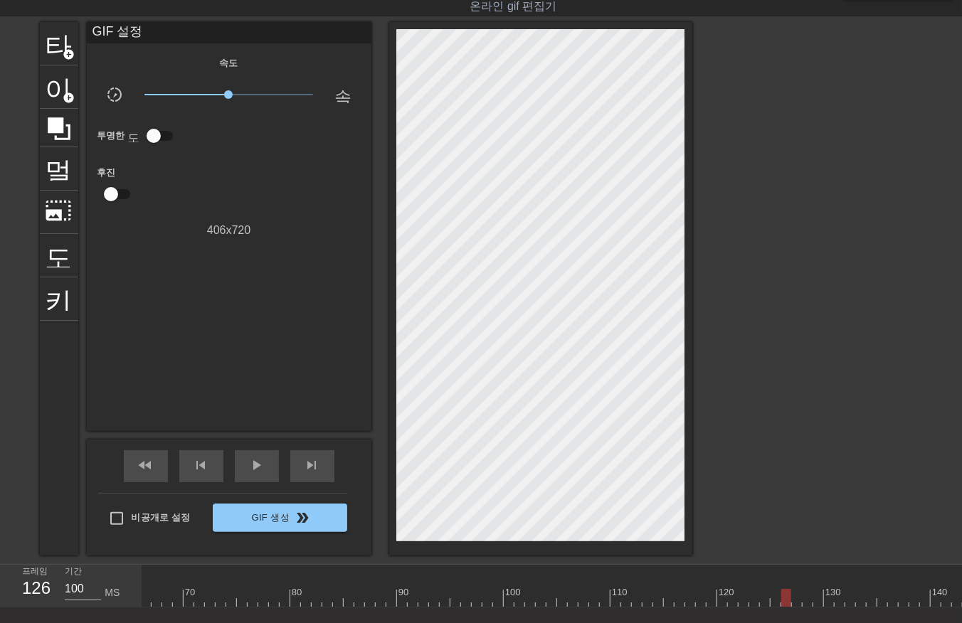
drag, startPoint x: 783, startPoint y: 596, endPoint x: 787, endPoint y: 612, distance: 16.0
click at [784, 607] on div "10 20 30 40 50 60 70 80 90 100 110 120 130 140 150 160" at bounding box center [551, 586] width 819 height 43
drag, startPoint x: 797, startPoint y: 596, endPoint x: 795, endPoint y: 608, distance: 12.4
click at [795, 607] on div "10 20 30 40 50 60 70 80 90 100 110 120 130 140 150 160" at bounding box center [551, 586] width 819 height 43
drag, startPoint x: 804, startPoint y: 595, endPoint x: 802, endPoint y: 607, distance: 11.6
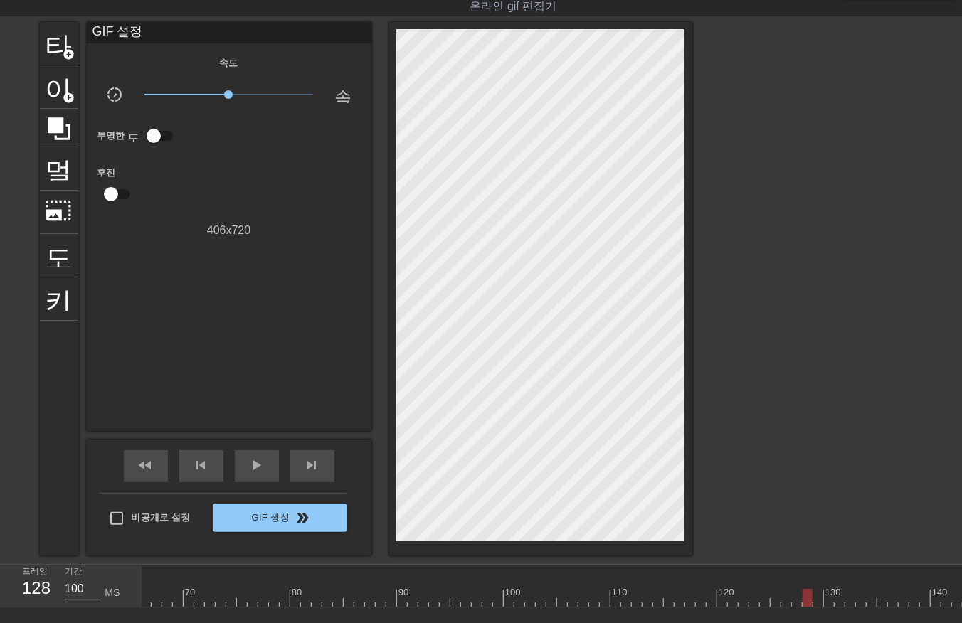
click at [802, 605] on div at bounding box center [716, 598] width 2539 height 18
drag, startPoint x: 814, startPoint y: 594, endPoint x: 812, endPoint y: 601, distance: 7.3
click at [813, 600] on div at bounding box center [716, 598] width 2539 height 18
drag, startPoint x: 827, startPoint y: 597, endPoint x: 829, endPoint y: 610, distance: 12.2
click at [827, 603] on div at bounding box center [716, 598] width 2539 height 18
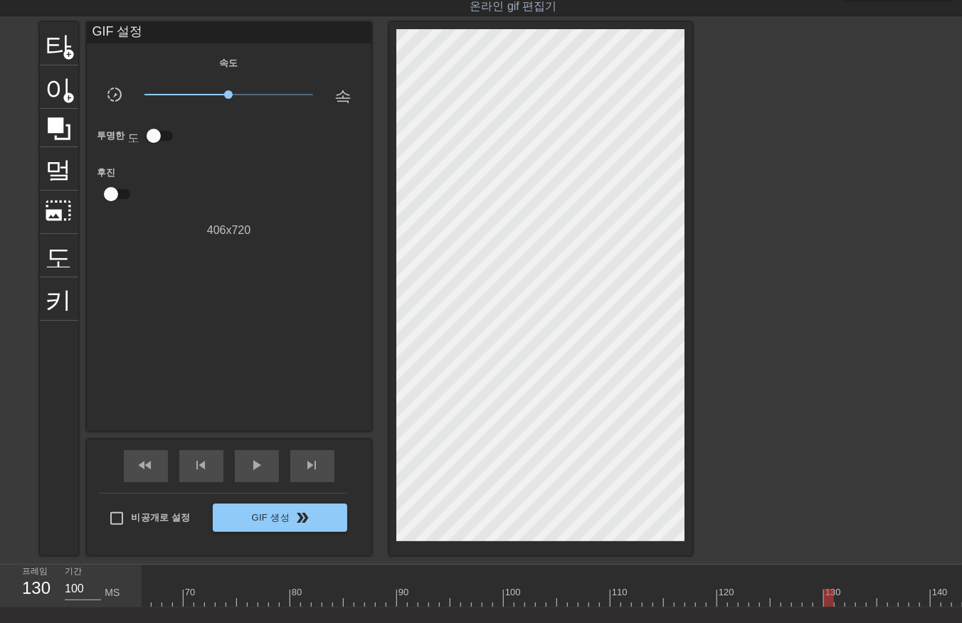
click at [838, 600] on div at bounding box center [716, 598] width 2539 height 18
drag, startPoint x: 848, startPoint y: 597, endPoint x: 849, endPoint y: 607, distance: 10.1
click at [848, 603] on div at bounding box center [716, 598] width 2539 height 18
click at [857, 597] on div at bounding box center [716, 598] width 2539 height 18
drag, startPoint x: 868, startPoint y: 597, endPoint x: 871, endPoint y: 608, distance: 11.0
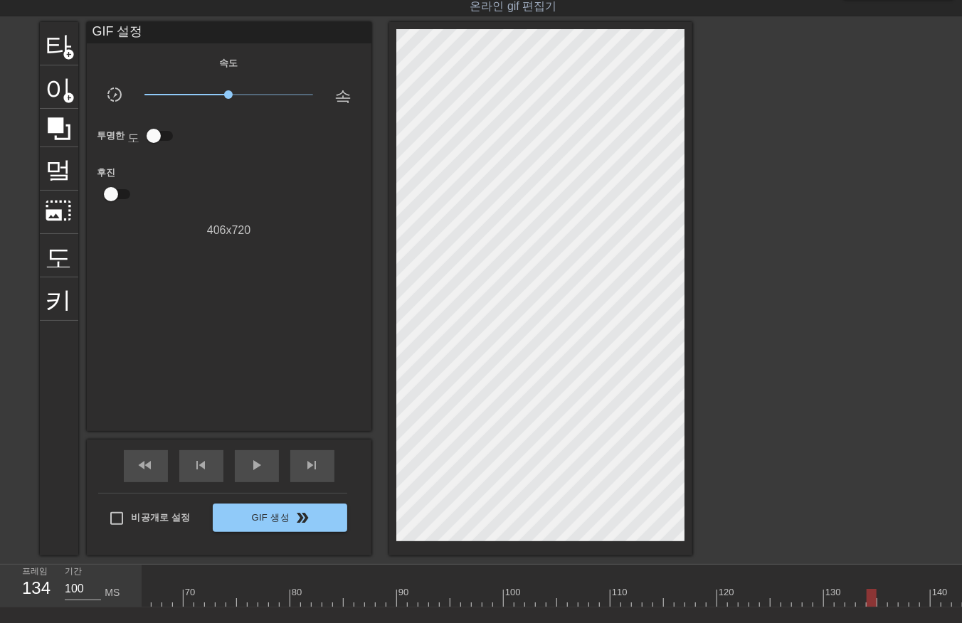
click at [870, 606] on div "10 20 30 40 50 60 70 80 90 100 110 120 130 140 150 160" at bounding box center [716, 586] width 2539 height 43
drag, startPoint x: 880, startPoint y: 599, endPoint x: 891, endPoint y: 615, distance: 19.5
click at [884, 607] on div "10 20 30 40 50 60 70 80 90 100 110 120 130 140 150 160" at bounding box center [551, 586] width 819 height 43
drag, startPoint x: 891, startPoint y: 599, endPoint x: 890, endPoint y: 607, distance: 8.0
click at [890, 606] on div "10 20 30 40 50 60 70 80 90 100 110 120 130 140 150 160" at bounding box center [716, 586] width 2539 height 43
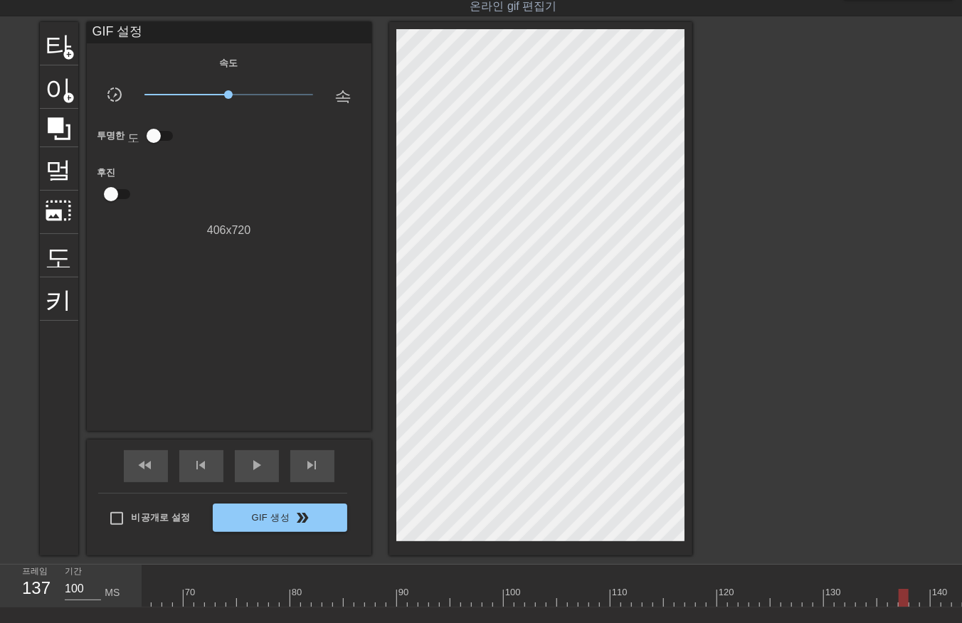
drag, startPoint x: 901, startPoint y: 597, endPoint x: 909, endPoint y: 607, distance: 12.1
click at [904, 602] on div at bounding box center [716, 598] width 2539 height 18
click at [913, 601] on div at bounding box center [716, 598] width 2539 height 18
drag, startPoint x: 923, startPoint y: 596, endPoint x: 925, endPoint y: 606, distance: 10.4
click at [925, 605] on div at bounding box center [716, 598] width 2539 height 18
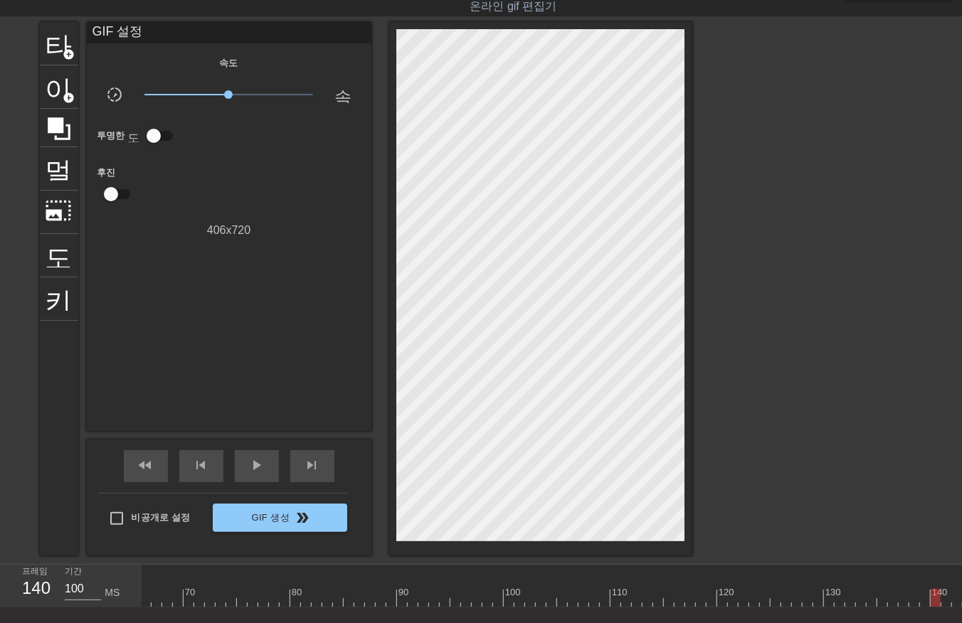
drag, startPoint x: 934, startPoint y: 598, endPoint x: 939, endPoint y: 615, distance: 17.8
click at [940, 607] on div "10 20 30 40 50 60 70 80 90 100 110 120 130 140 150 160" at bounding box center [551, 586] width 819 height 43
drag, startPoint x: 236, startPoint y: 598, endPoint x: 243, endPoint y: 607, distance: 11.1
click at [236, 600] on div at bounding box center [9, 598] width 2539 height 18
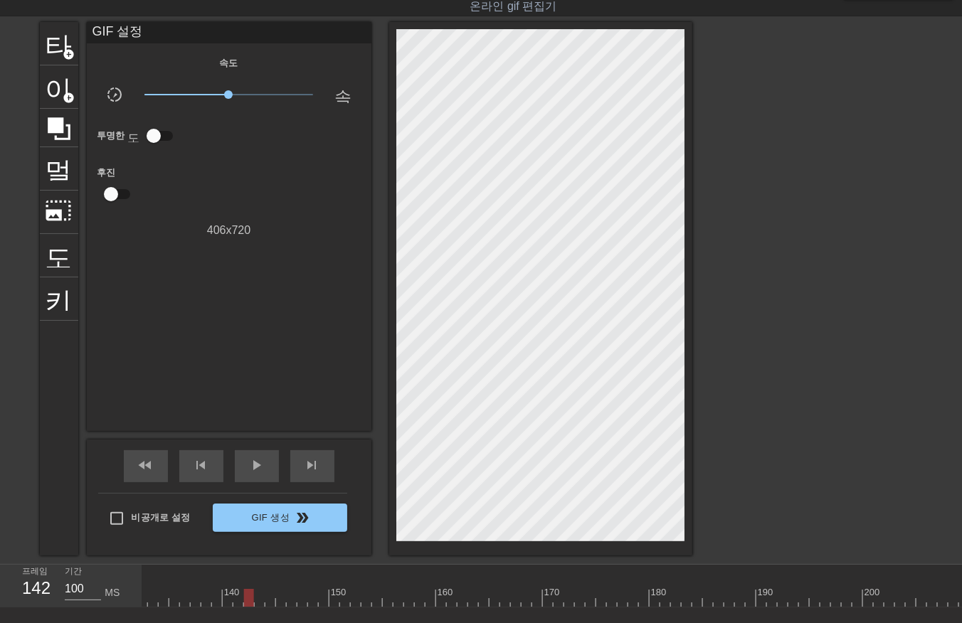
drag, startPoint x: 247, startPoint y: 596, endPoint x: 255, endPoint y: 607, distance: 13.2
click at [247, 599] on div at bounding box center [9, 598] width 2539 height 18
drag, startPoint x: 257, startPoint y: 597, endPoint x: 267, endPoint y: 615, distance: 20.4
click at [257, 601] on div at bounding box center [9, 598] width 2539 height 18
drag, startPoint x: 267, startPoint y: 598, endPoint x: 273, endPoint y: 609, distance: 12.4
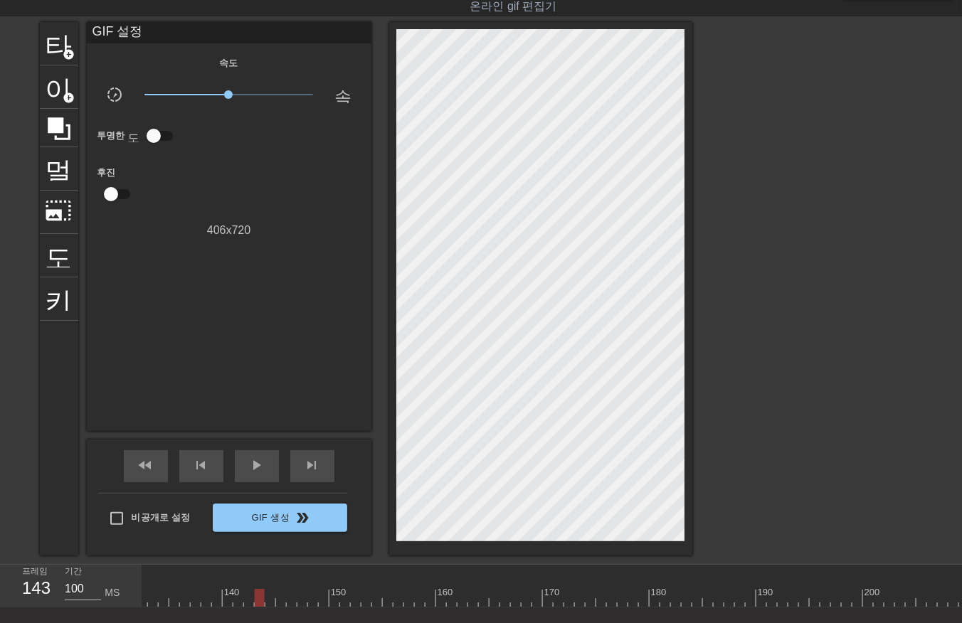
click at [268, 607] on div "10 20 30 40 50 60 70 80 90 100 110 120 130 140 150 160" at bounding box center [551, 586] width 819 height 43
click at [279, 603] on div at bounding box center [9, 598] width 2539 height 18
click at [287, 603] on div at bounding box center [9, 598] width 2539 height 18
drag, startPoint x: 299, startPoint y: 600, endPoint x: 307, endPoint y: 605, distance: 10.3
click at [299, 602] on div at bounding box center [9, 598] width 2539 height 18
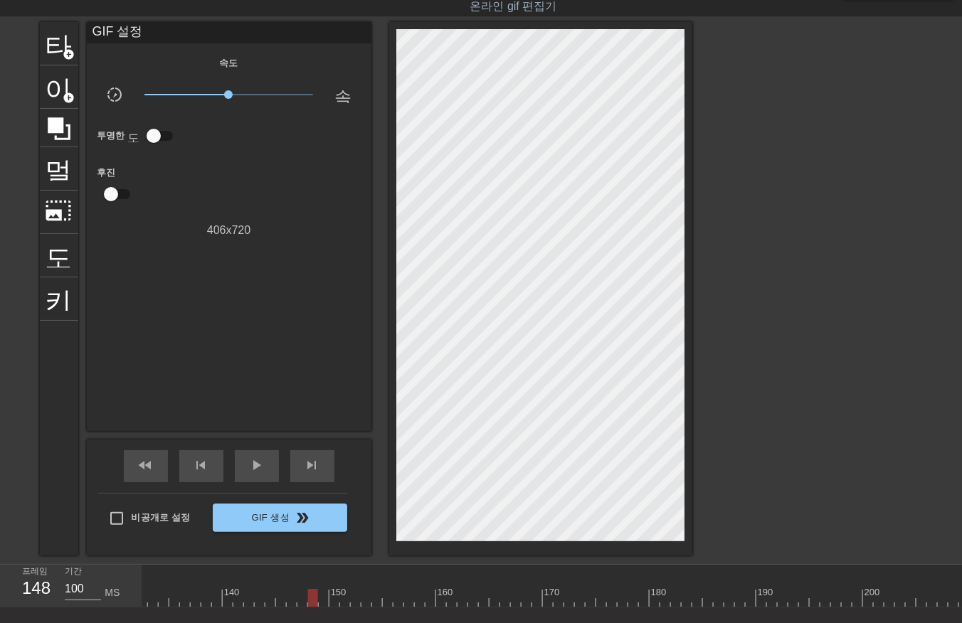
click at [309, 600] on div at bounding box center [9, 598] width 2539 height 18
drag, startPoint x: 322, startPoint y: 593, endPoint x: 321, endPoint y: 602, distance: 9.4
click at [321, 602] on div at bounding box center [9, 598] width 2539 height 18
click at [335, 600] on div at bounding box center [9, 598] width 2539 height 18
drag, startPoint x: 343, startPoint y: 598, endPoint x: 344, endPoint y: 606, distance: 7.9
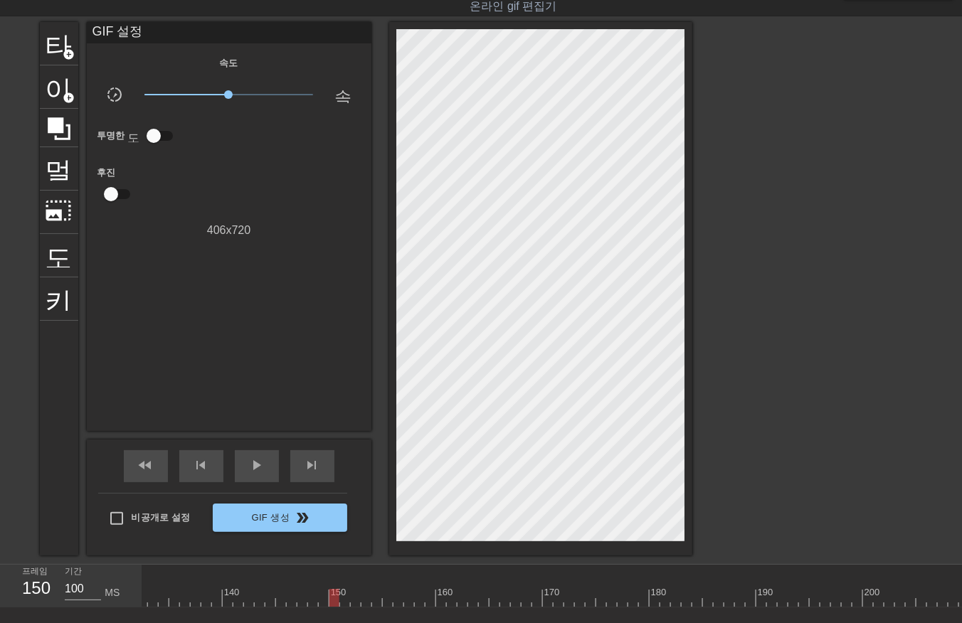
click at [343, 603] on div at bounding box center [9, 598] width 2539 height 18
click at [351, 603] on div at bounding box center [9, 598] width 2539 height 18
click at [360, 602] on div at bounding box center [9, 598] width 2539 height 18
click at [363, 601] on div at bounding box center [9, 598] width 2539 height 18
drag, startPoint x: 372, startPoint y: 597, endPoint x: 382, endPoint y: 605, distance: 12.7
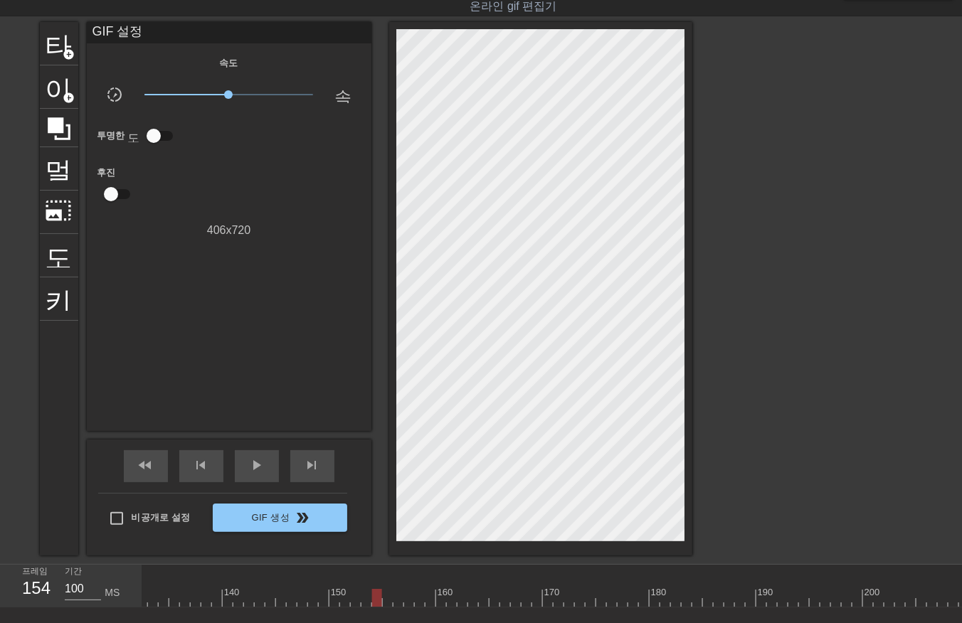
click at [373, 597] on div at bounding box center [9, 598] width 2539 height 18
drag, startPoint x: 385, startPoint y: 597, endPoint x: 393, endPoint y: 610, distance: 15.0
click at [385, 602] on div at bounding box center [9, 598] width 2539 height 18
drag, startPoint x: 393, startPoint y: 600, endPoint x: 403, endPoint y: 612, distance: 15.7
click at [395, 607] on div "10 20 30 40 50 60 70 80 90 100 110 120 130 140 150 160" at bounding box center [551, 586] width 819 height 43
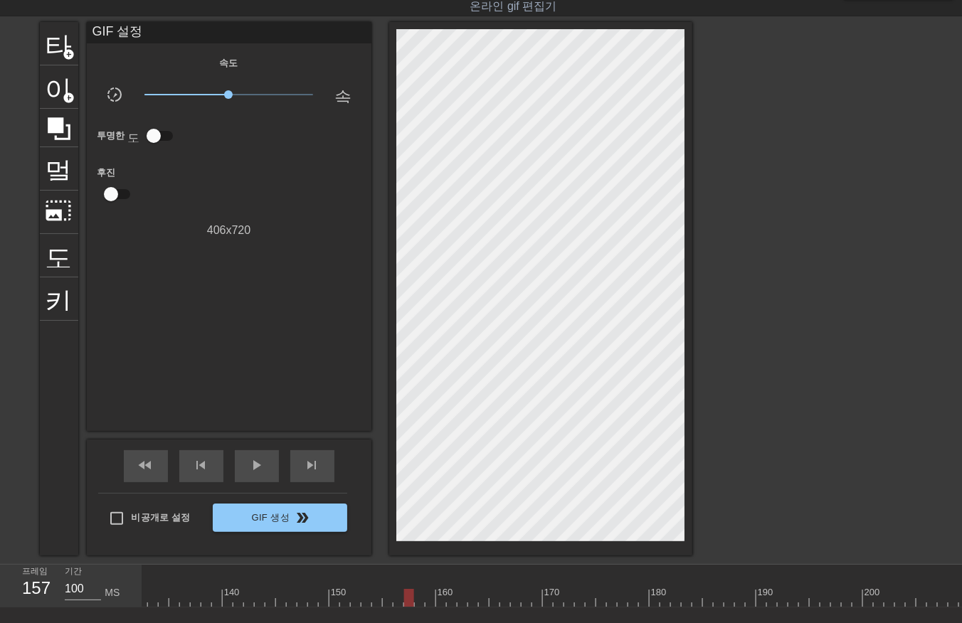
drag, startPoint x: 407, startPoint y: 599, endPoint x: 415, endPoint y: 612, distance: 15.6
click at [407, 606] on div "10 20 30 40 50 60 70 80 90 100 110 120 130 140 150 160" at bounding box center [9, 586] width 2539 height 43
drag, startPoint x: 420, startPoint y: 593, endPoint x: 424, endPoint y: 610, distance: 16.9
click at [420, 606] on div "10 20 30 40 50 60 70 80 90 100 110 120 130 140 150 160" at bounding box center [9, 586] width 2539 height 43
drag, startPoint x: 432, startPoint y: 595, endPoint x: 430, endPoint y: 607, distance: 13.0
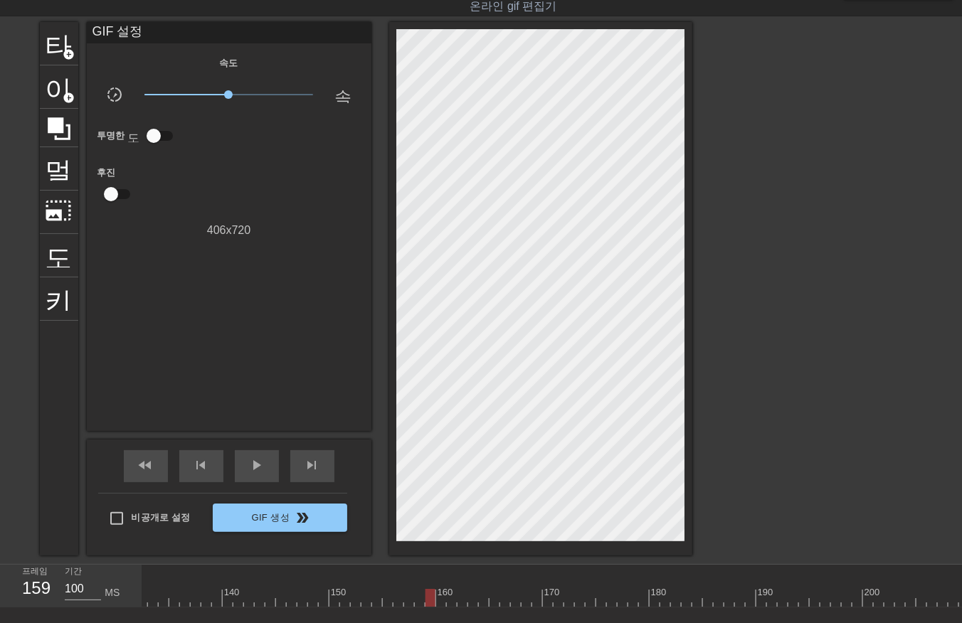
click at [430, 607] on div "10 20 30 40 50 60 70 80 90 100 110 120 130 140 150 160" at bounding box center [551, 586] width 819 height 43
click at [438, 600] on div at bounding box center [9, 598] width 2539 height 18
drag, startPoint x: 452, startPoint y: 597, endPoint x: 459, endPoint y: 609, distance: 13.8
click at [452, 602] on div at bounding box center [9, 598] width 2539 height 18
click at [461, 601] on div at bounding box center [9, 598] width 2539 height 18
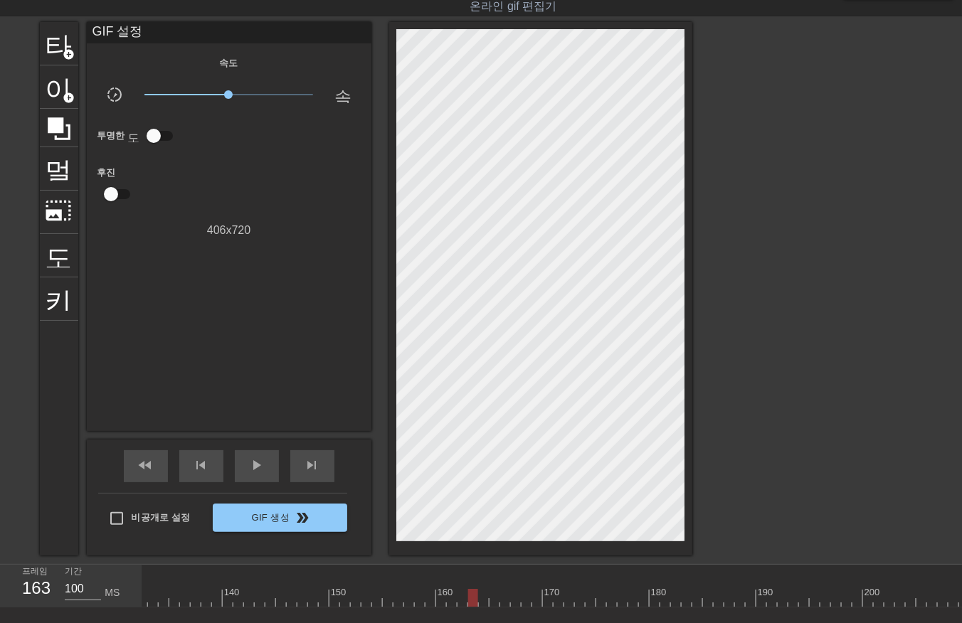
drag, startPoint x: 470, startPoint y: 601, endPoint x: 477, endPoint y: 610, distance: 10.7
click at [470, 603] on div at bounding box center [9, 598] width 2539 height 18
drag, startPoint x: 482, startPoint y: 598, endPoint x: 480, endPoint y: 607, distance: 9.5
click at [480, 607] on div "10 20 30 40 50 60 70 80 90 100 110 120 130 140 150 160" at bounding box center [551, 586] width 819 height 43
drag, startPoint x: 492, startPoint y: 600, endPoint x: 496, endPoint y: 609, distance: 10.2
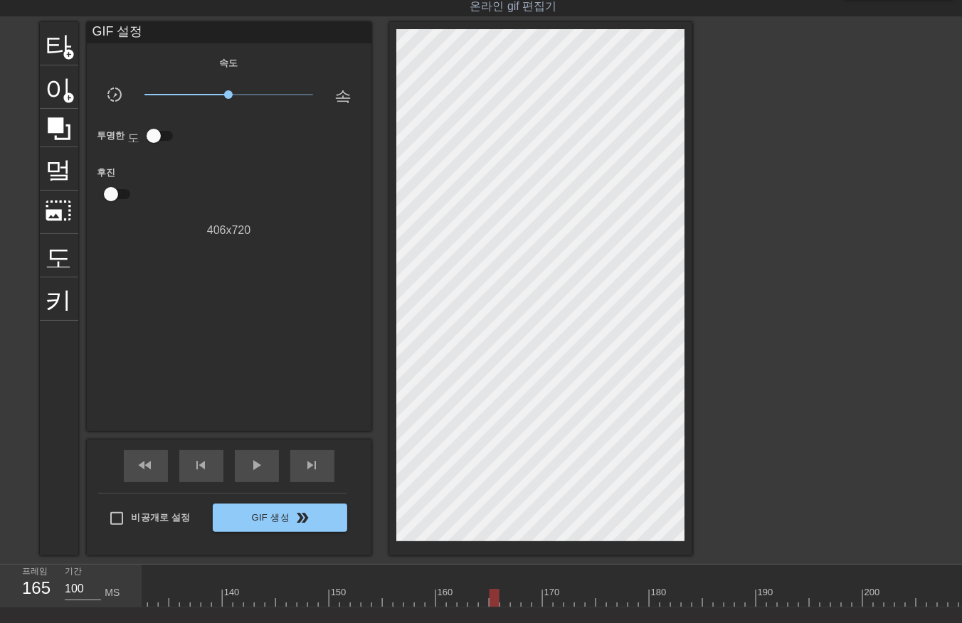
click at [492, 605] on div at bounding box center [9, 598] width 2539 height 18
click at [501, 602] on div at bounding box center [9, 598] width 2539 height 18
click at [516, 598] on div at bounding box center [9, 598] width 2539 height 18
click at [525, 600] on div at bounding box center [9, 598] width 2539 height 18
drag, startPoint x: 534, startPoint y: 596, endPoint x: 538, endPoint y: 605, distance: 10.2
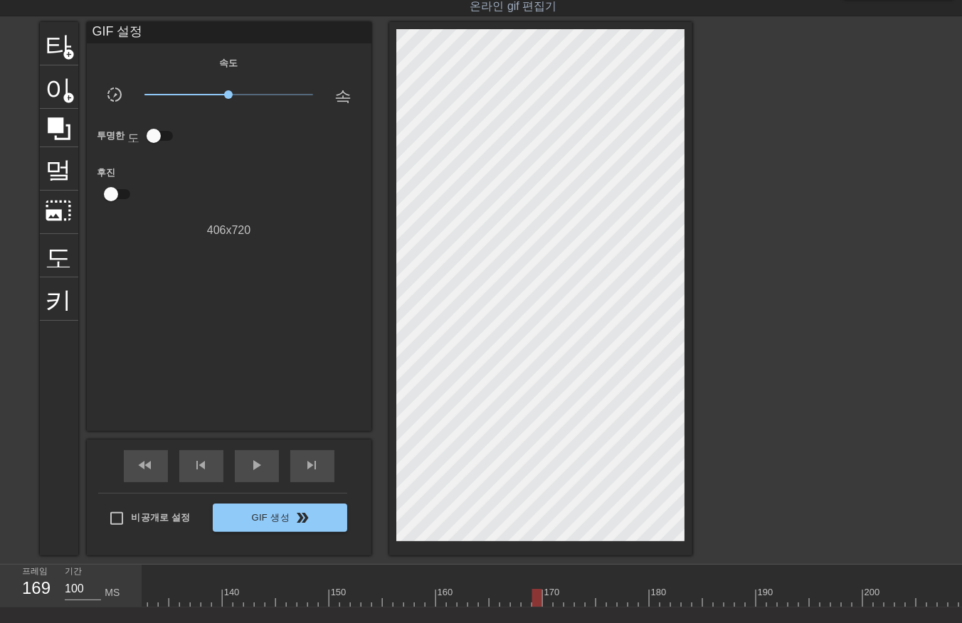
click at [533, 606] on div "10 20 30 40 50 60 70 80 90 100 110 120 130 140 150 160" at bounding box center [9, 586] width 2539 height 43
drag, startPoint x: 546, startPoint y: 597, endPoint x: 558, endPoint y: 612, distance: 19.7
click at [546, 607] on div "10 20 30 40 50 60 70 80 90 100 110 120 130 140 150 160" at bounding box center [551, 586] width 819 height 43
click at [556, 607] on div "10 20 30 40 50 60 70 80 90 100 110 120 130 140 150 160" at bounding box center [551, 586] width 819 height 43
click at [565, 602] on div at bounding box center [9, 598] width 2539 height 18
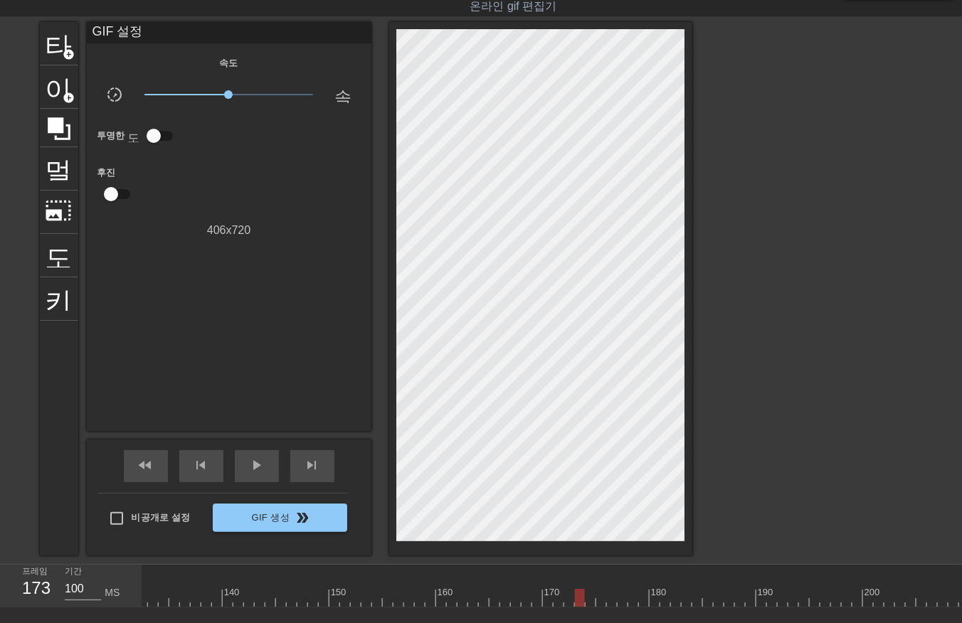
drag, startPoint x: 578, startPoint y: 596, endPoint x: 584, endPoint y: 601, distance: 8.1
click at [577, 600] on div at bounding box center [9, 598] width 2539 height 18
click at [585, 602] on div at bounding box center [9, 598] width 2539 height 18
drag, startPoint x: 599, startPoint y: 599, endPoint x: 607, endPoint y: 607, distance: 12.1
click at [599, 601] on div at bounding box center [9, 598] width 2539 height 18
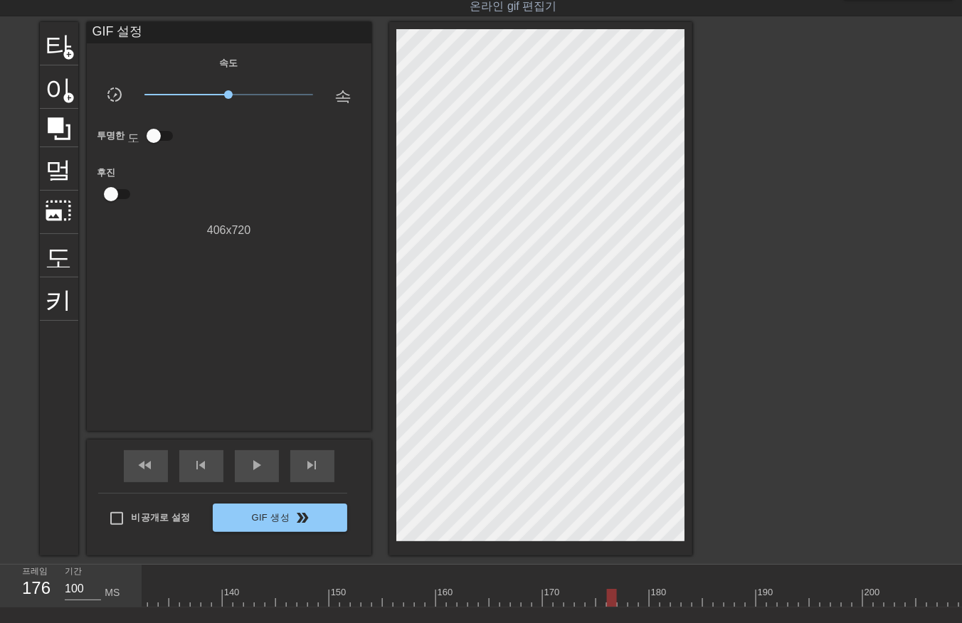
click at [607, 601] on div at bounding box center [9, 598] width 2539 height 18
drag, startPoint x: 617, startPoint y: 595, endPoint x: 623, endPoint y: 605, distance: 11.5
click at [617, 600] on div at bounding box center [9, 598] width 2539 height 18
drag, startPoint x: 630, startPoint y: 595, endPoint x: 629, endPoint y: 602, distance: 8.0
click at [629, 602] on div at bounding box center [9, 598] width 2539 height 18
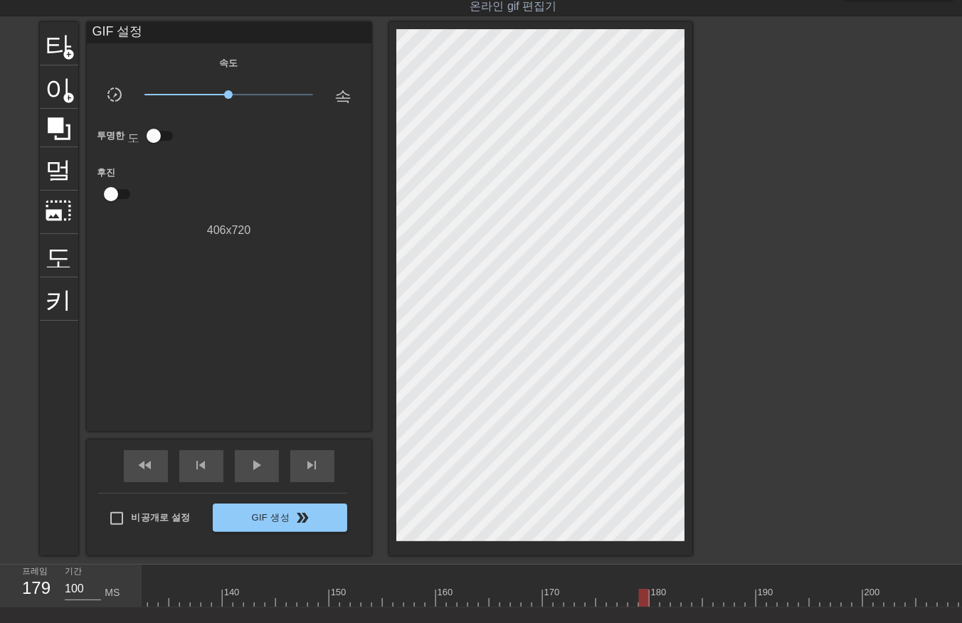
drag, startPoint x: 641, startPoint y: 594, endPoint x: 639, endPoint y: 605, distance: 10.9
click at [638, 600] on div at bounding box center [9, 598] width 2539 height 18
drag, startPoint x: 653, startPoint y: 594, endPoint x: 659, endPoint y: 602, distance: 10.3
click at [655, 599] on div at bounding box center [9, 598] width 2539 height 18
drag, startPoint x: 665, startPoint y: 597, endPoint x: 664, endPoint y: 606, distance: 8.7
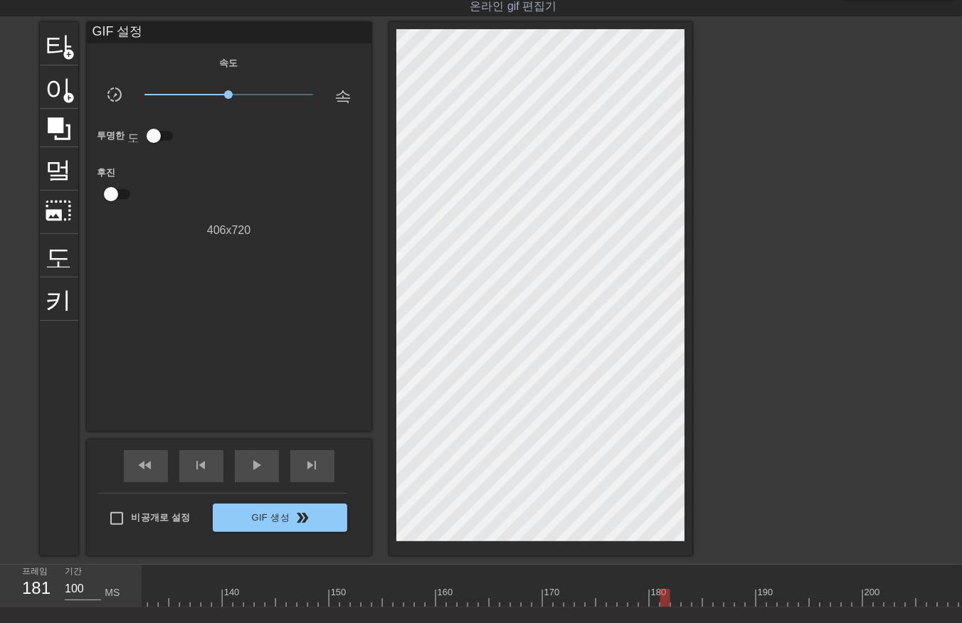
click at [664, 606] on div "10 20 30 40 50 60 70 80 90 100 110 120 130 140 150 160" at bounding box center [9, 586] width 2539 height 43
drag, startPoint x: 673, startPoint y: 593, endPoint x: 671, endPoint y: 607, distance: 13.6
click at [671, 605] on div at bounding box center [9, 598] width 2539 height 18
click at [684, 600] on div at bounding box center [9, 598] width 2539 height 18
drag, startPoint x: 697, startPoint y: 595, endPoint x: 694, endPoint y: 602, distance: 7.3
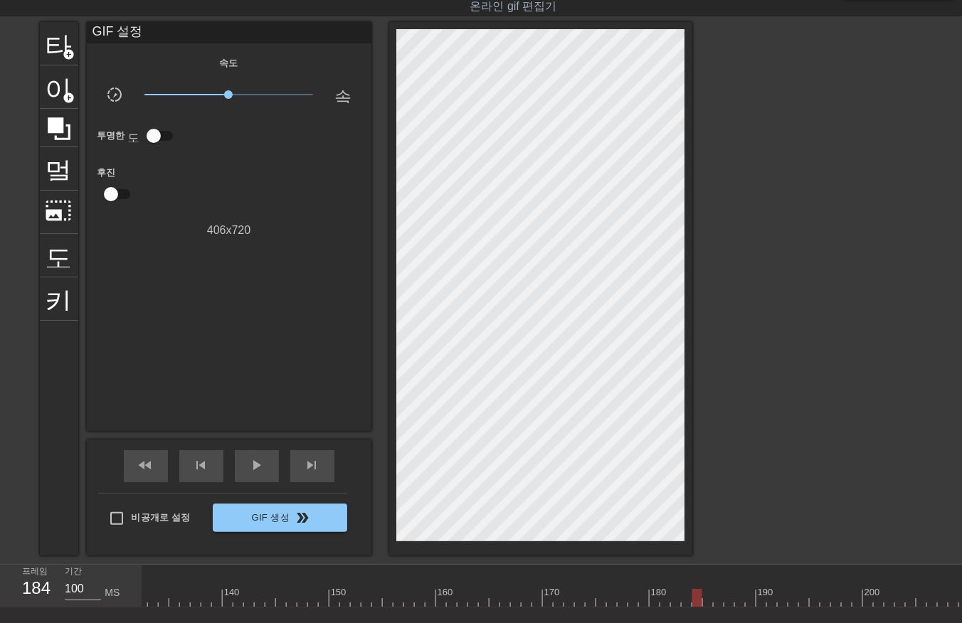
click at [694, 601] on div at bounding box center [9, 598] width 2539 height 18
drag, startPoint x: 706, startPoint y: 595, endPoint x: 707, endPoint y: 605, distance: 10.1
click at [704, 605] on div at bounding box center [9, 598] width 2539 height 18
drag, startPoint x: 716, startPoint y: 595, endPoint x: 715, endPoint y: 602, distance: 7.1
click at [715, 602] on div at bounding box center [9, 598] width 2539 height 18
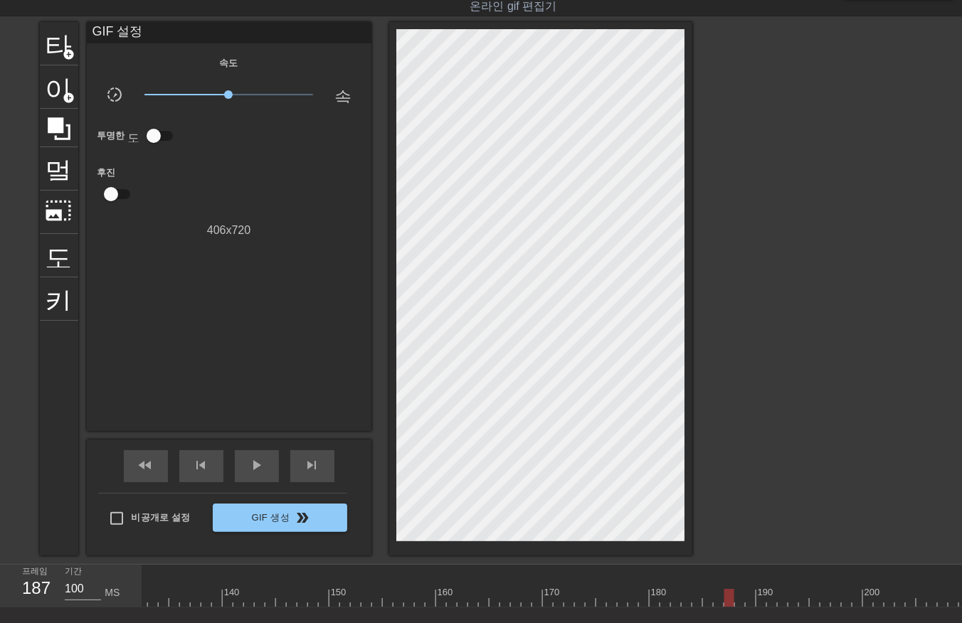
drag, startPoint x: 727, startPoint y: 599, endPoint x: 730, endPoint y: 616, distance: 17.3
click at [726, 606] on div "10 20 30 40 50 60 70 80 90 100 110 120 130 140 150 160" at bounding box center [9, 586] width 2539 height 43
click at [735, 600] on div at bounding box center [9, 598] width 2539 height 18
click at [749, 603] on div at bounding box center [9, 598] width 2539 height 18
drag, startPoint x: 758, startPoint y: 595, endPoint x: 759, endPoint y: 607, distance: 11.4
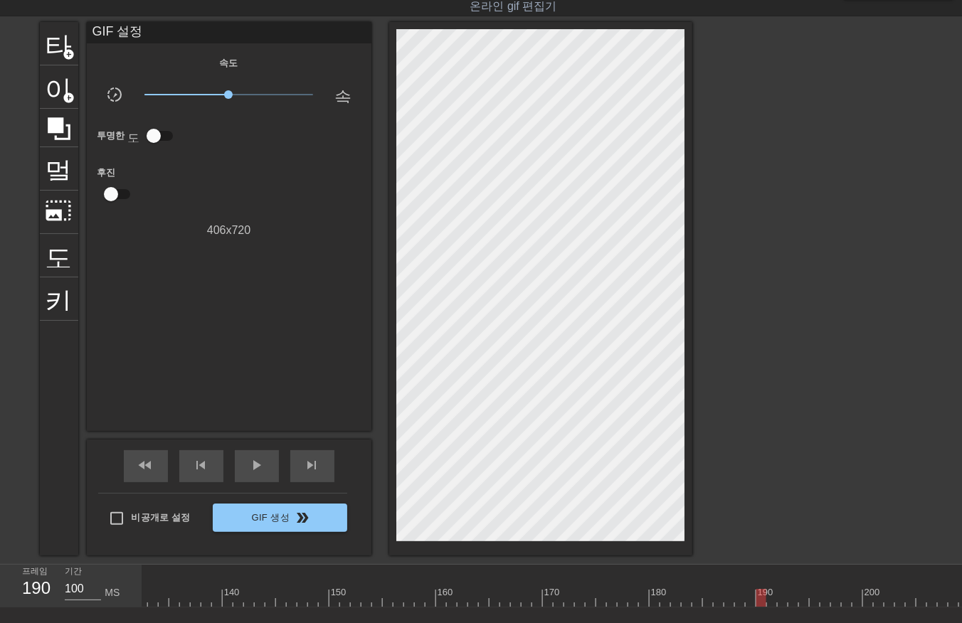
click at [759, 607] on div "10 20 30 40 50 60 70 80 90 100 110 120 130 140 150 160" at bounding box center [551, 586] width 819 height 43
drag, startPoint x: 451, startPoint y: 600, endPoint x: 469, endPoint y: 615, distance: 23.8
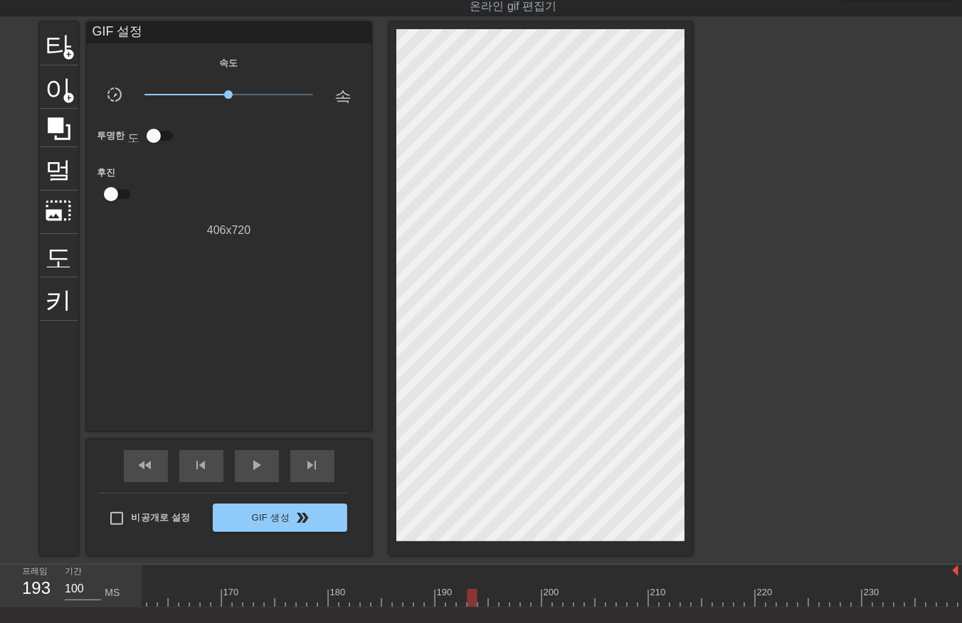
drag, startPoint x: 478, startPoint y: 596, endPoint x: 482, endPoint y: 603, distance: 8.3
drag, startPoint x: 501, startPoint y: 595, endPoint x: 502, endPoint y: 609, distance: 13.6
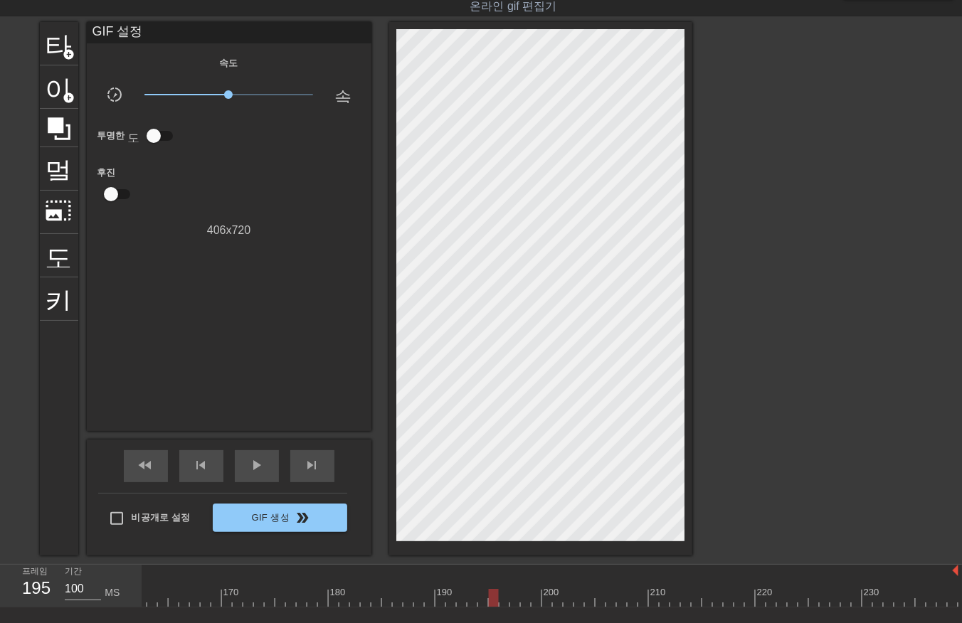
drag, startPoint x: 523, startPoint y: 594, endPoint x: 529, endPoint y: 599, distance: 8.1
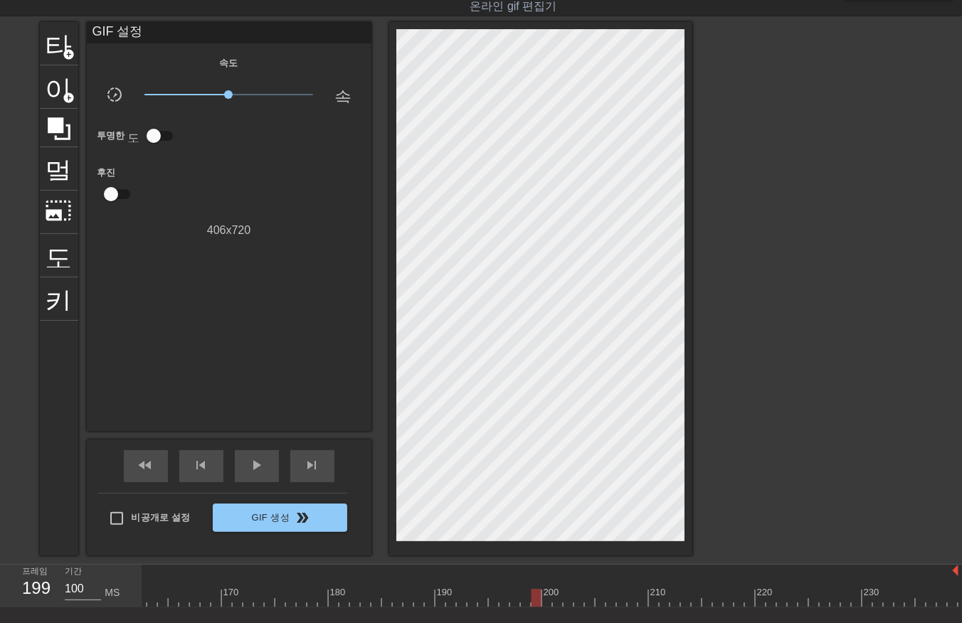
drag, startPoint x: 536, startPoint y: 593, endPoint x: 536, endPoint y: 603, distance: 10.0
drag, startPoint x: 545, startPoint y: 595, endPoint x: 551, endPoint y: 608, distance: 14.3
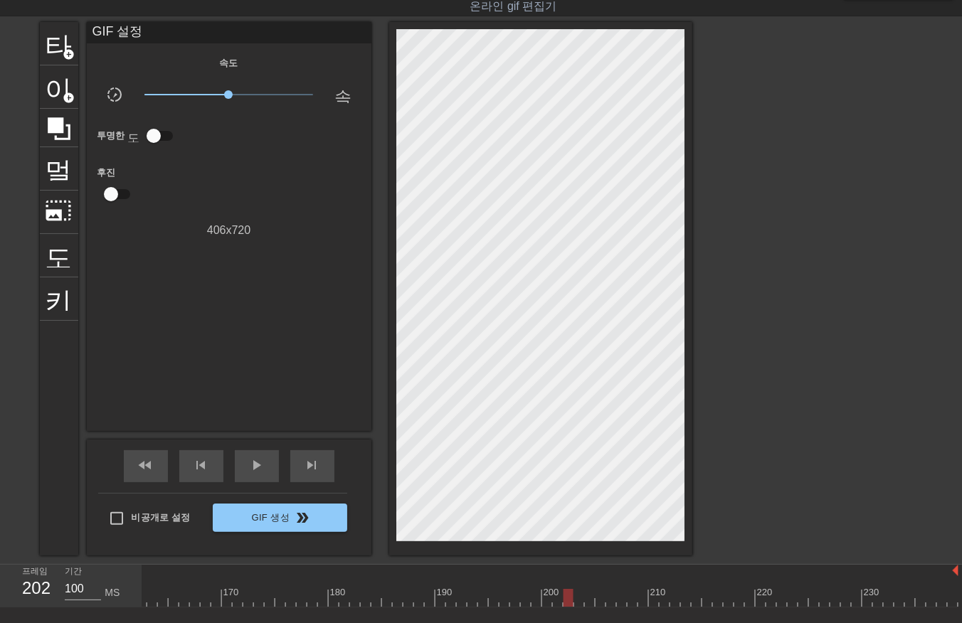
drag, startPoint x: 578, startPoint y: 601, endPoint x: 586, endPoint y: 605, distance: 9.5
drag, startPoint x: 600, startPoint y: 599, endPoint x: 597, endPoint y: 607, distance: 8.8
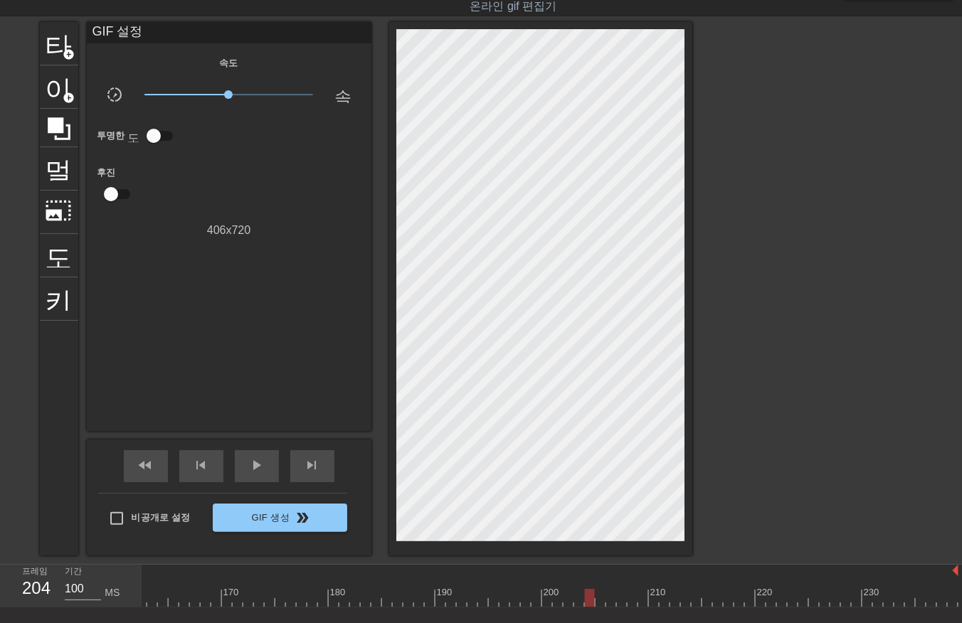
click at [597, 607] on div "10 20 30 40 50 60 70 80 90 100 110 120 130 140 150 160" at bounding box center [551, 586] width 819 height 43
drag, startPoint x: 610, startPoint y: 600, endPoint x: 621, endPoint y: 608, distance: 13.8
drag, startPoint x: 617, startPoint y: 597, endPoint x: 623, endPoint y: 608, distance: 12.1
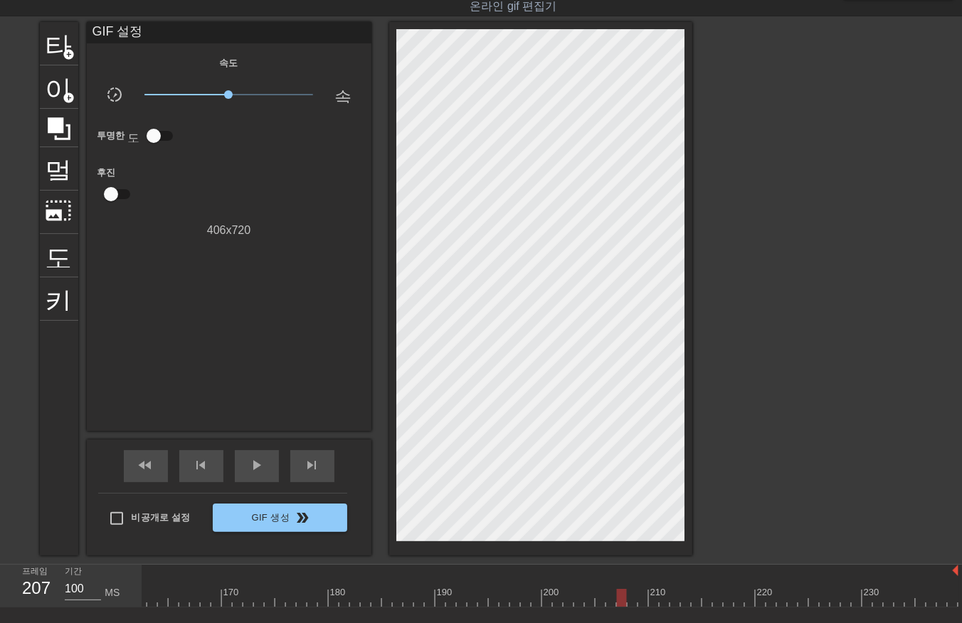
drag, startPoint x: 630, startPoint y: 597, endPoint x: 637, endPoint y: 603, distance: 8.6
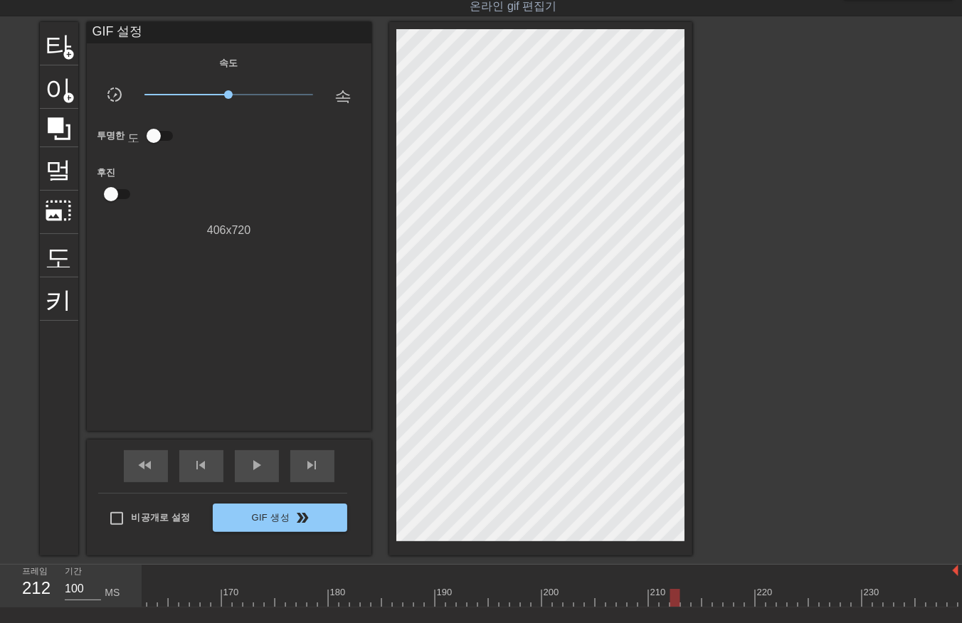
drag, startPoint x: 673, startPoint y: 595, endPoint x: 674, endPoint y: 603, distance: 8.0
drag, startPoint x: 683, startPoint y: 597, endPoint x: 689, endPoint y: 605, distance: 9.7
drag, startPoint x: 693, startPoint y: 595, endPoint x: 703, endPoint y: 607, distance: 15.1
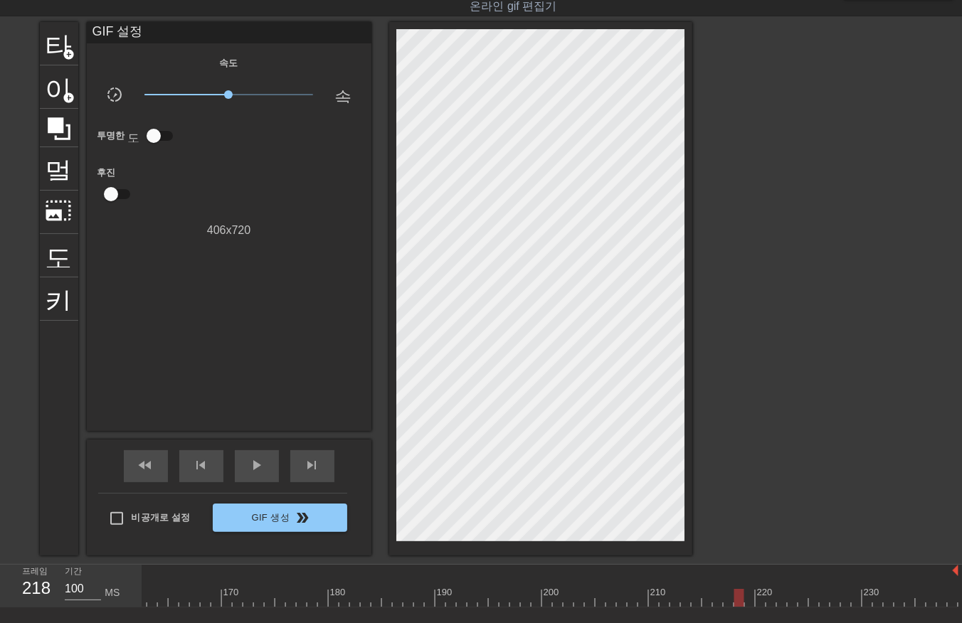
drag, startPoint x: 734, startPoint y: 596, endPoint x: 740, endPoint y: 605, distance: 10.9
drag, startPoint x: 758, startPoint y: 598, endPoint x: 765, endPoint y: 610, distance: 13.8
click at [761, 607] on div "10 20 30 40 50 60 70 80 90 100 110 120 130 140 150 160" at bounding box center [551, 586] width 819 height 43
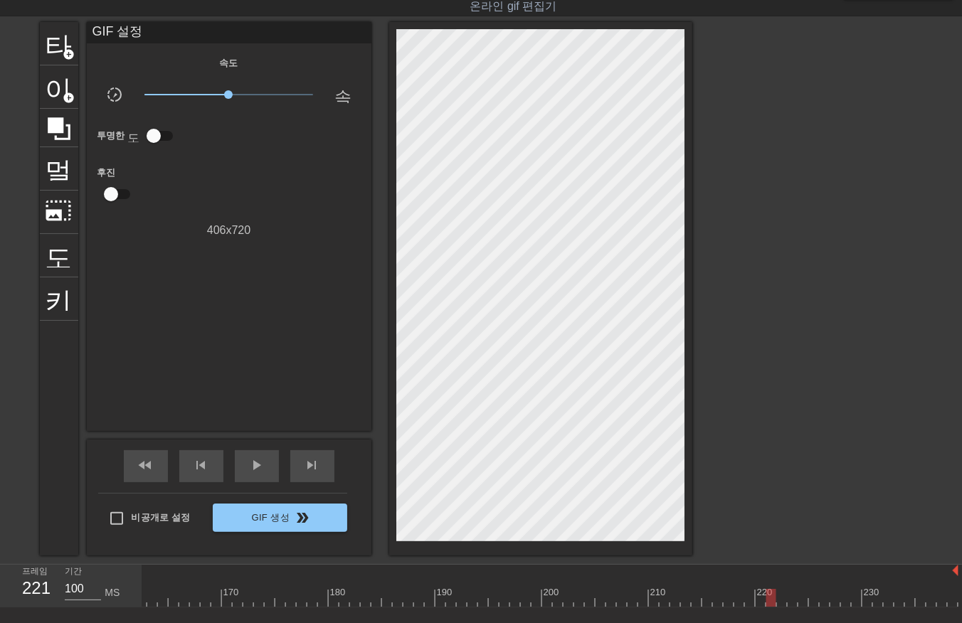
drag, startPoint x: 770, startPoint y: 597, endPoint x: 779, endPoint y: 606, distance: 12.6
drag, startPoint x: 787, startPoint y: 596, endPoint x: 799, endPoint y: 605, distance: 14.7
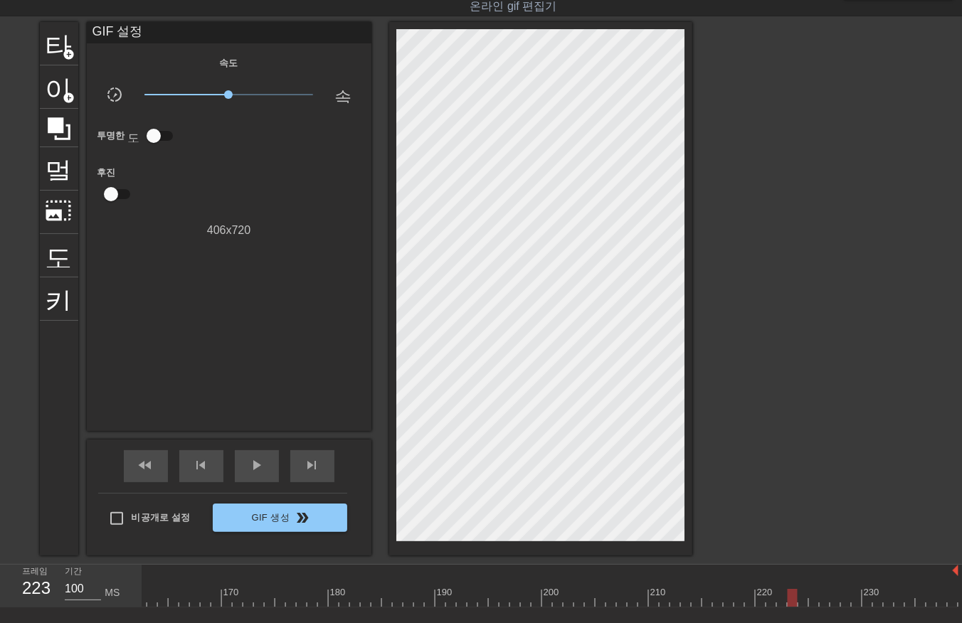
drag, startPoint x: 800, startPoint y: 594, endPoint x: 799, endPoint y: 601, distance: 7.1
drag, startPoint x: 812, startPoint y: 595, endPoint x: 822, endPoint y: 603, distance: 12.1
drag, startPoint x: 823, startPoint y: 595, endPoint x: 831, endPoint y: 609, distance: 16.2
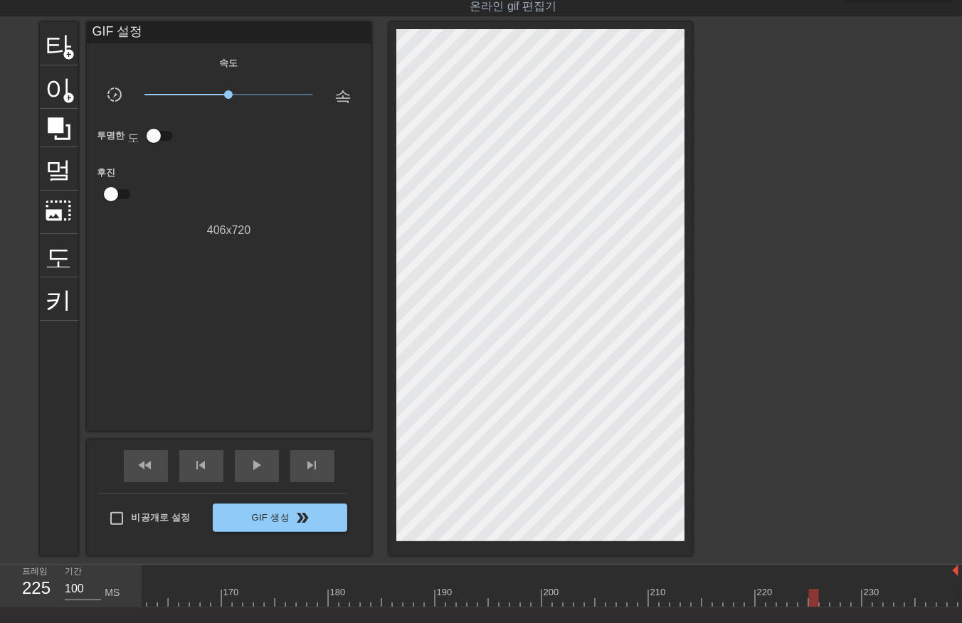
drag, startPoint x: 834, startPoint y: 595, endPoint x: 830, endPoint y: 603, distance: 8.6
drag, startPoint x: 841, startPoint y: 595, endPoint x: 843, endPoint y: 606, distance: 10.8
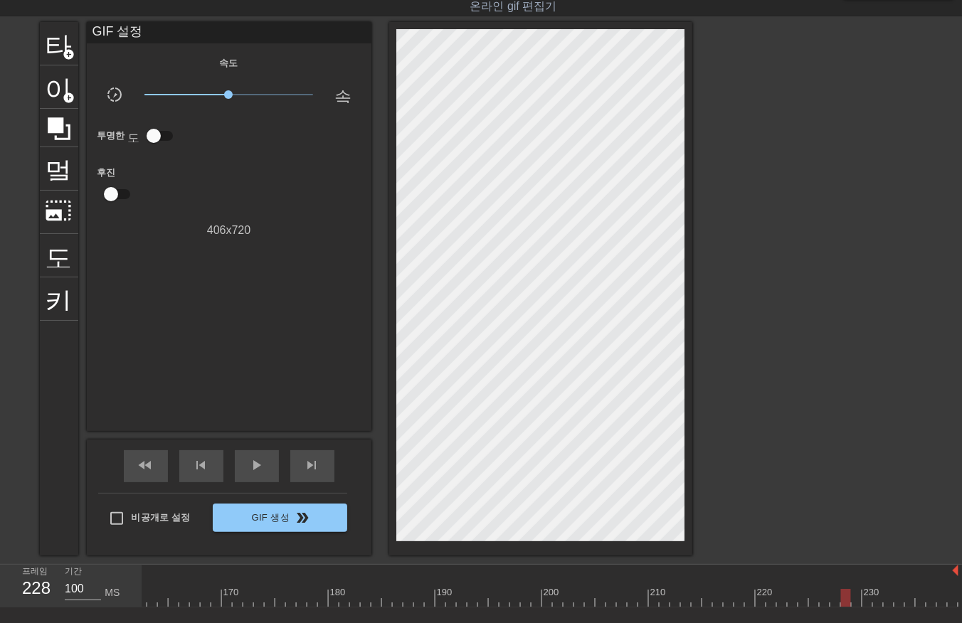
drag, startPoint x: 855, startPoint y: 592, endPoint x: 851, endPoint y: 600, distance: 8.6
drag, startPoint x: 868, startPoint y: 593, endPoint x: 869, endPoint y: 602, distance: 8.6
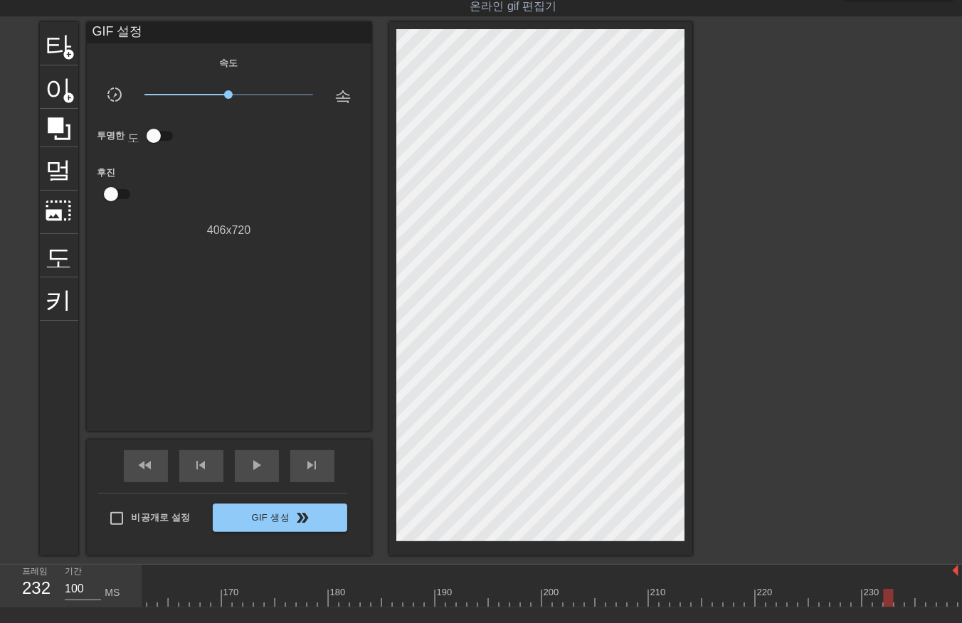
drag, startPoint x: 885, startPoint y: 594, endPoint x: 894, endPoint y: 608, distance: 17.0
drag, startPoint x: 916, startPoint y: 596, endPoint x: 927, endPoint y: 601, distance: 11.8
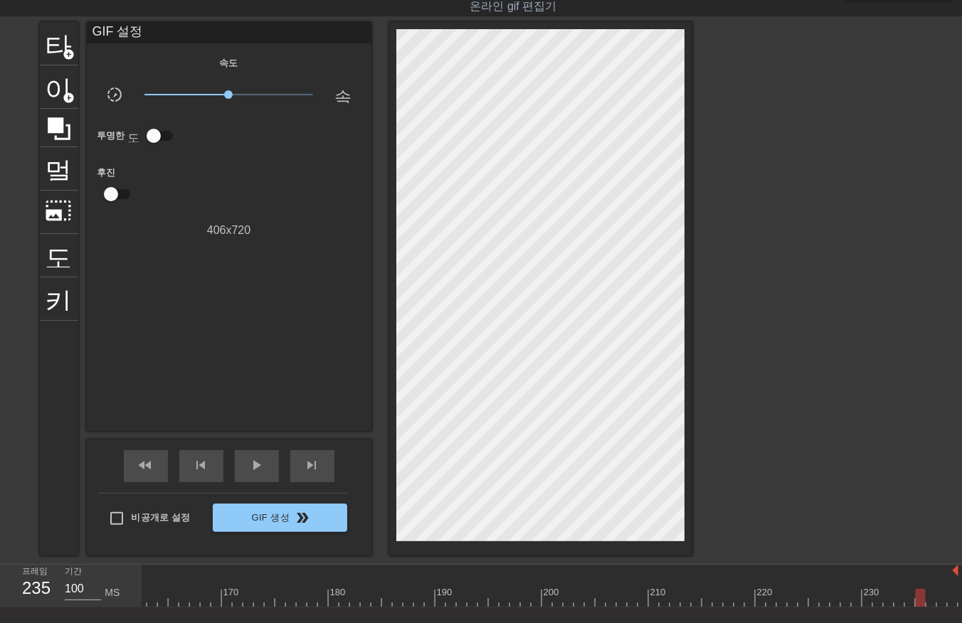
drag, startPoint x: 929, startPoint y: 595, endPoint x: 929, endPoint y: 603, distance: 7.8
drag, startPoint x: 943, startPoint y: 595, endPoint x: 941, endPoint y: 605, distance: 10.2
